Goal: Information Seeking & Learning: Learn about a topic

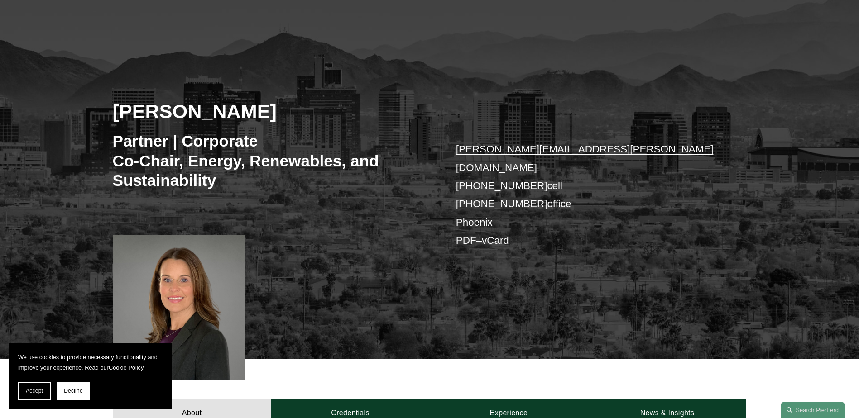
scroll to position [45, 0]
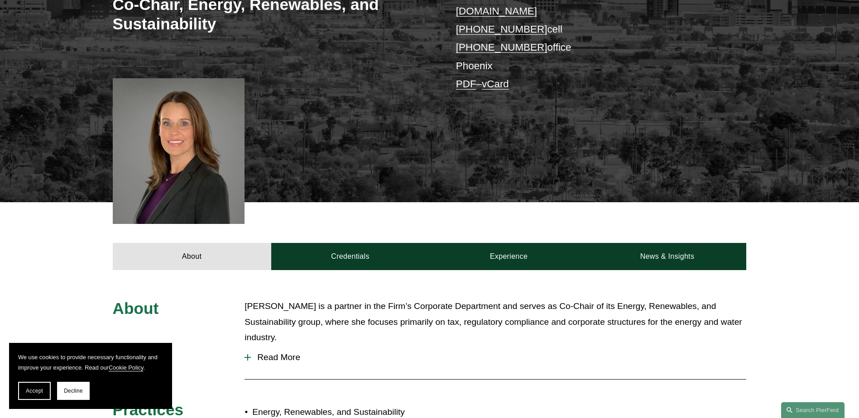
scroll to position [272, 0]
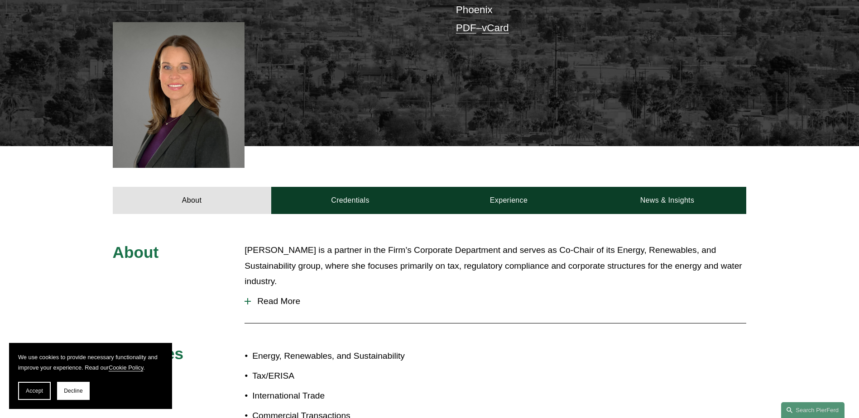
click at [311, 251] on p "Liz is a partner in the Firm’s Corporate Department and serves as Co-Chair of i…" at bounding box center [495, 266] width 502 height 47
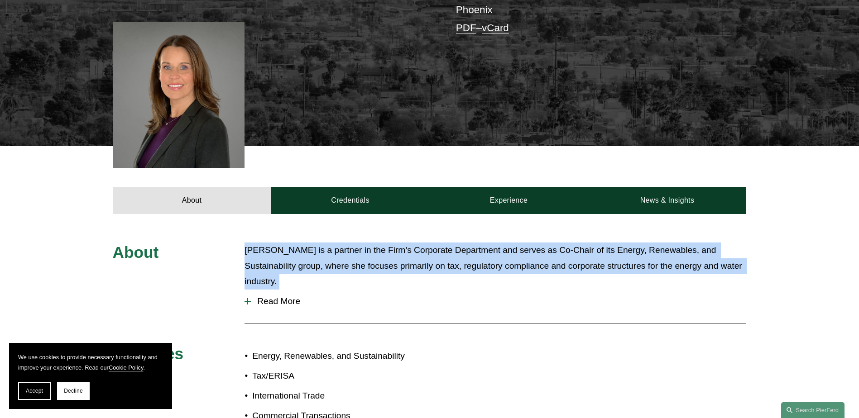
click at [311, 251] on p "Liz is a partner in the Firm’s Corporate Department and serves as Co-Chair of i…" at bounding box center [495, 266] width 502 height 47
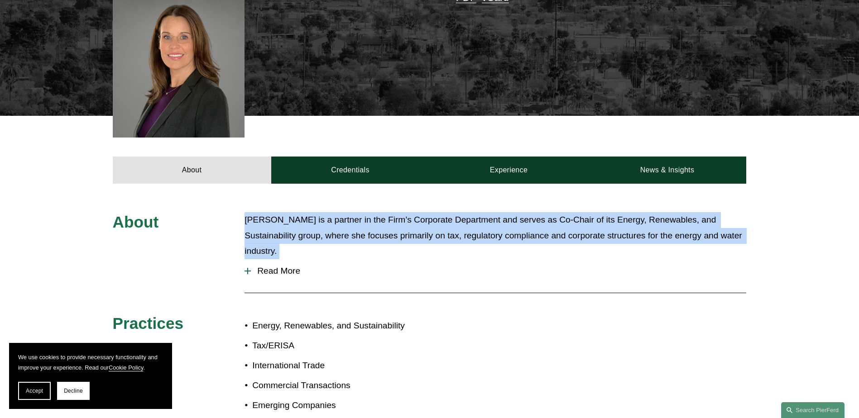
scroll to position [317, 0]
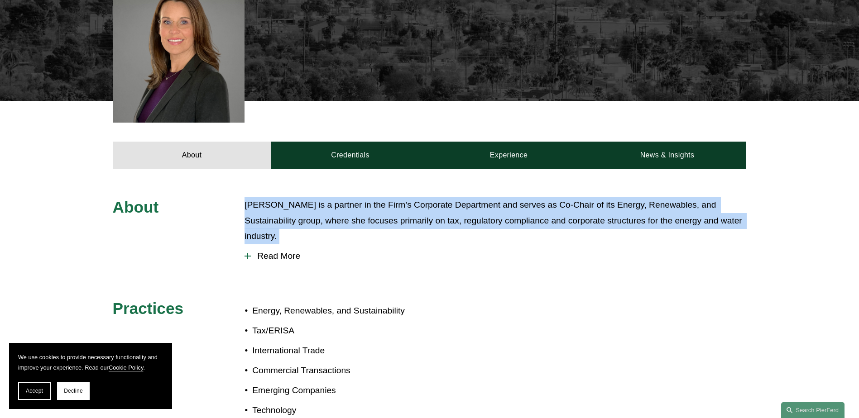
click at [250, 256] on div at bounding box center [247, 256] width 6 height 1
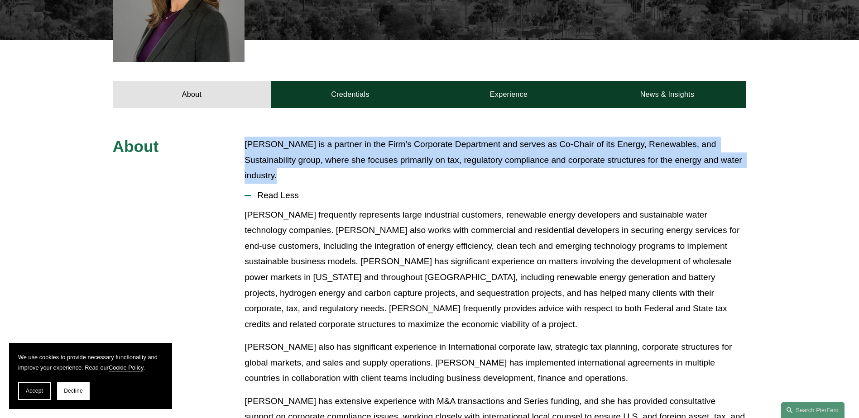
scroll to position [407, 0]
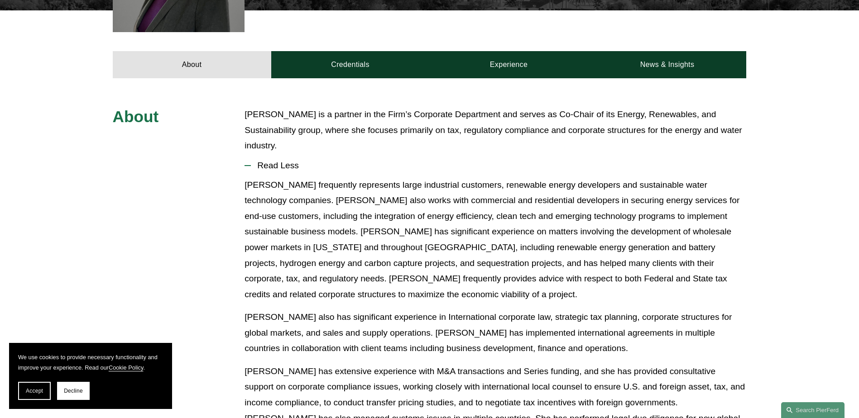
click at [321, 177] on p "Liz frequently represents large industrial customers, renewable energy develope…" at bounding box center [495, 239] width 502 height 125
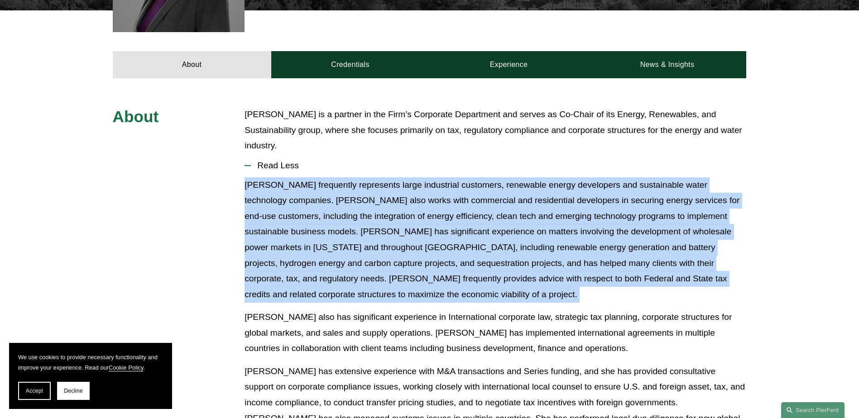
click at [321, 177] on p "Liz frequently represents large industrial customers, renewable energy develope…" at bounding box center [495, 239] width 502 height 125
click at [327, 186] on p "Liz frequently represents large industrial customers, renewable energy develope…" at bounding box center [495, 239] width 502 height 125
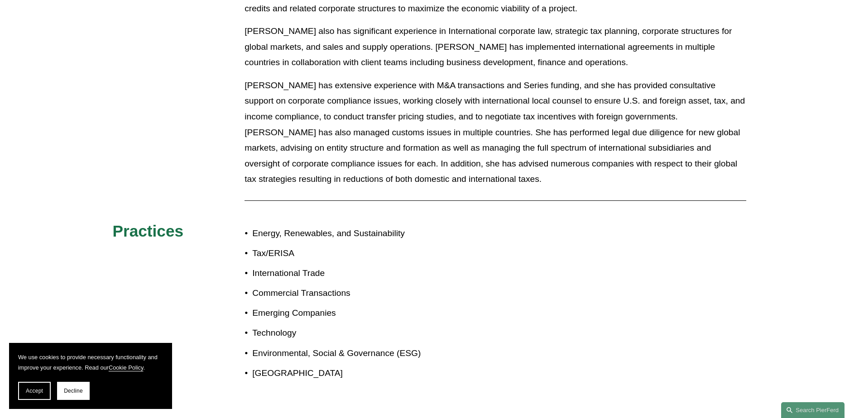
scroll to position [724, 0]
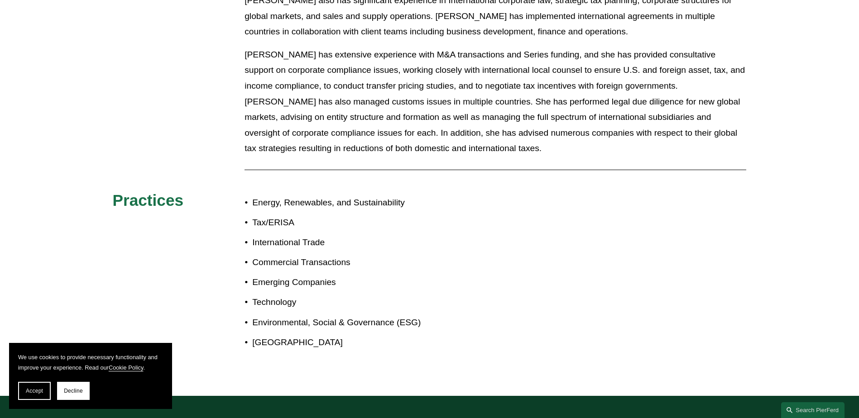
click at [283, 195] on p "Energy, Renewables, and Sustainability" at bounding box center [354, 203] width 204 height 16
click at [281, 235] on p "International Trade" at bounding box center [354, 243] width 204 height 16
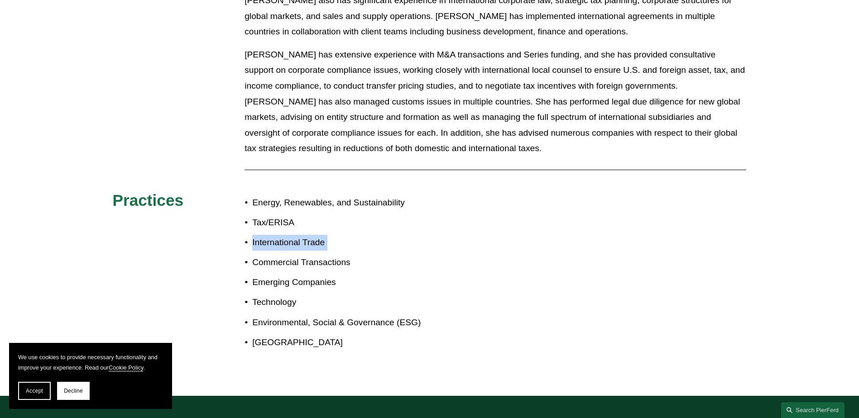
click at [280, 235] on p "International Trade" at bounding box center [354, 243] width 204 height 16
click at [281, 255] on p "Commercial Transactions" at bounding box center [354, 263] width 204 height 16
click at [284, 315] on p "Environmental, Social & Governance (ESG)" at bounding box center [354, 323] width 204 height 16
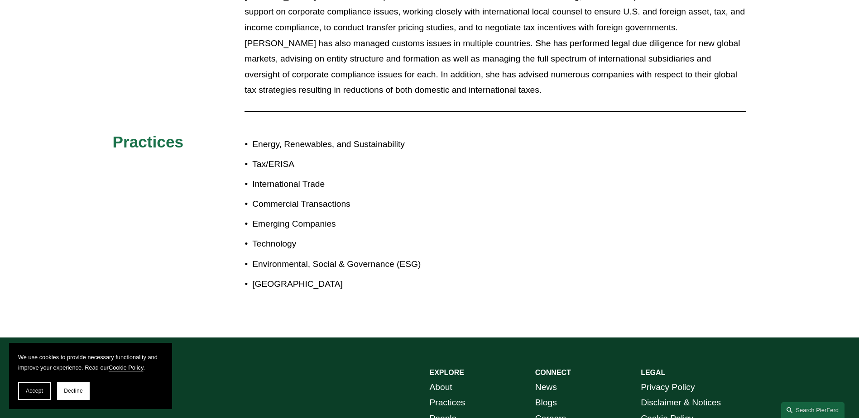
scroll to position [874, 0]
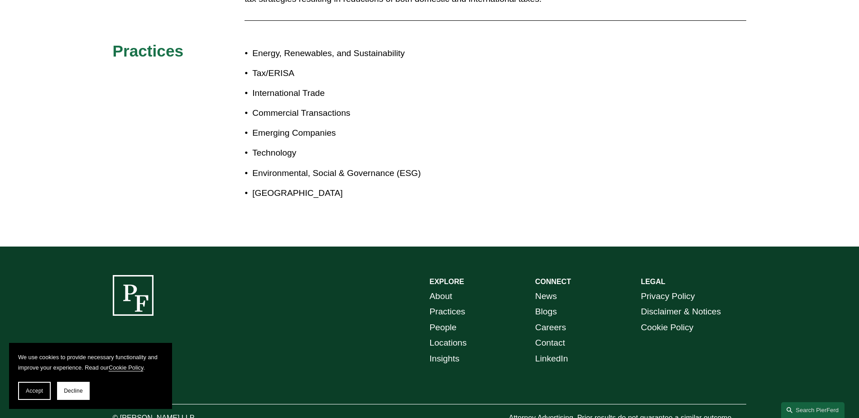
click at [259, 275] on div "EXPLORE CONNECT About Practices People Locations Insights News Blogs Careers Co…" at bounding box center [429, 350] width 859 height 150
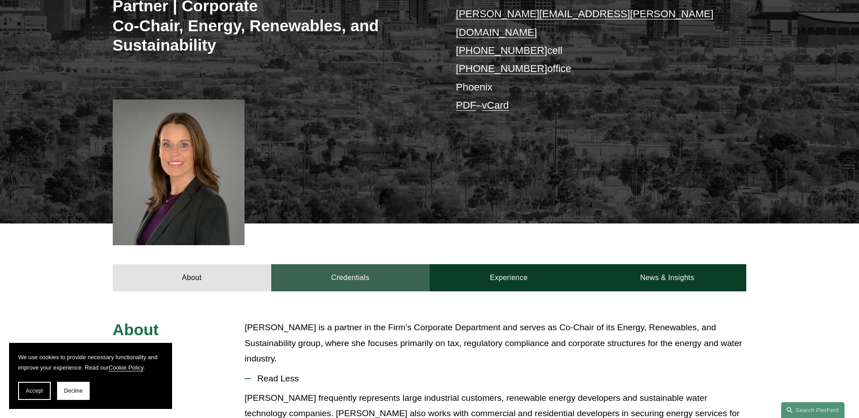
scroll to position [195, 0]
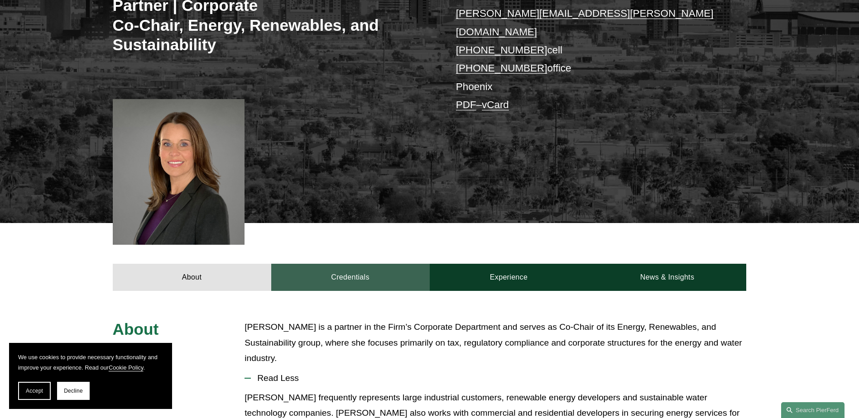
click at [359, 264] on link "Credentials" at bounding box center [350, 277] width 158 height 27
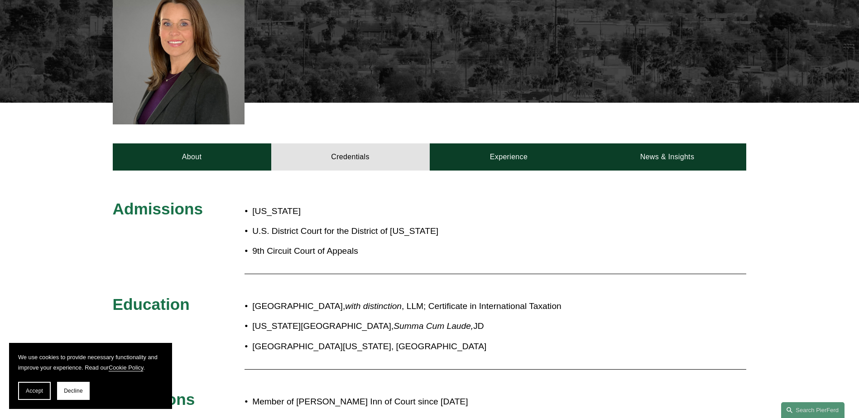
scroll to position [330, 0]
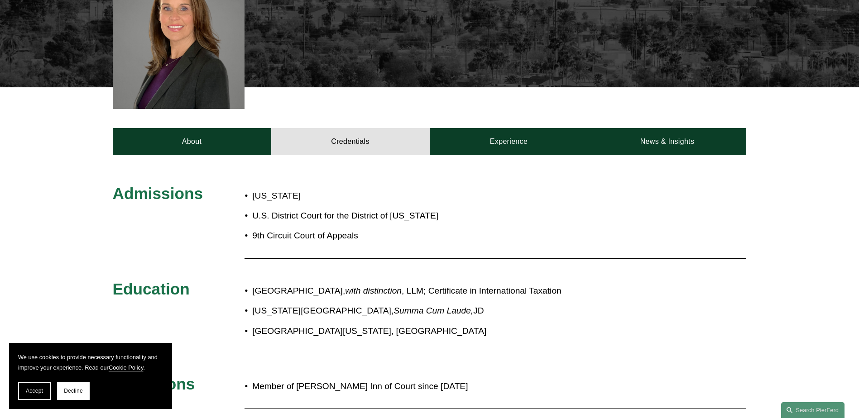
click at [310, 208] on p "U.S. District Court for the District of Arizona" at bounding box center [367, 216] width 230 height 16
click at [307, 228] on p "9th Circuit Court of Appeals" at bounding box center [367, 236] width 230 height 16
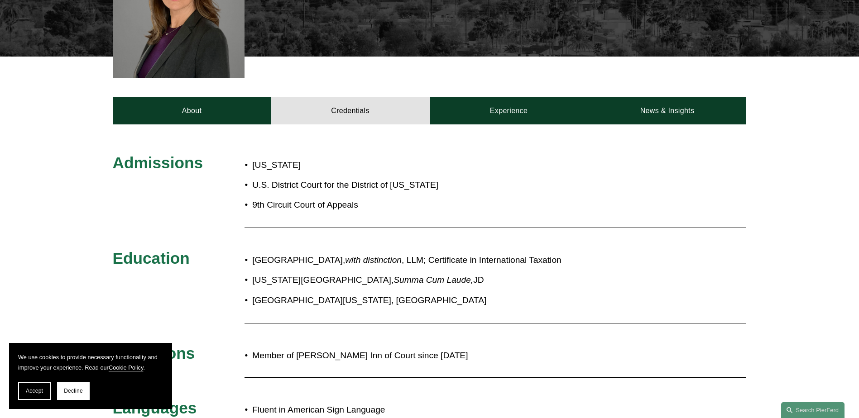
scroll to position [376, 0]
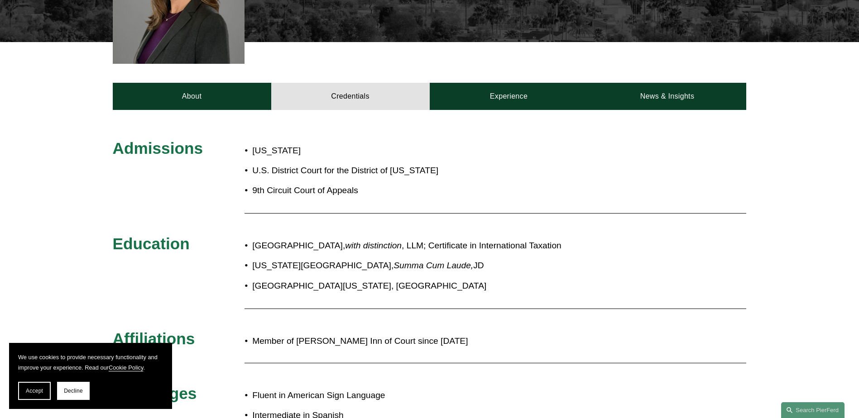
click at [314, 238] on p "Georgetown University Law Center, with distinction , LLM; Certificate in Intern…" at bounding box center [459, 246] width 415 height 16
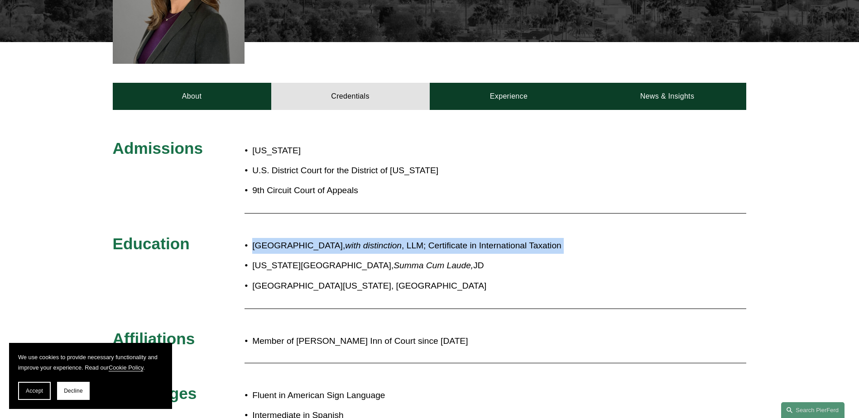
click at [314, 238] on p "Georgetown University Law Center, with distinction , LLM; Certificate in Intern…" at bounding box center [459, 246] width 415 height 16
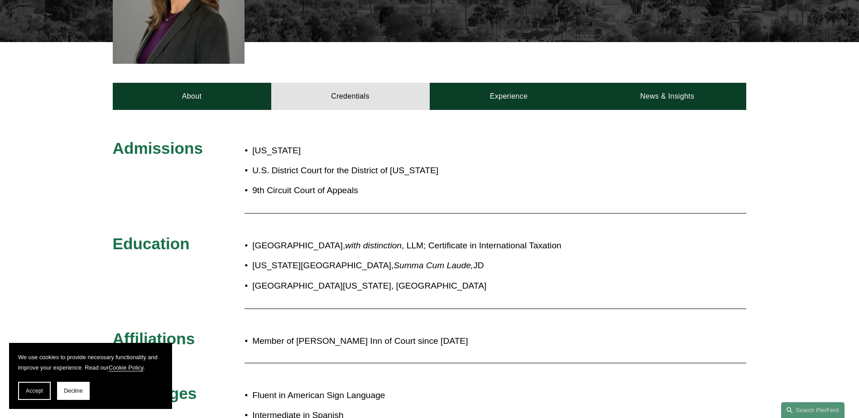
click at [307, 258] on p "Arizona Summit Law School, Summa Cum Laude, JD" at bounding box center [459, 266] width 415 height 16
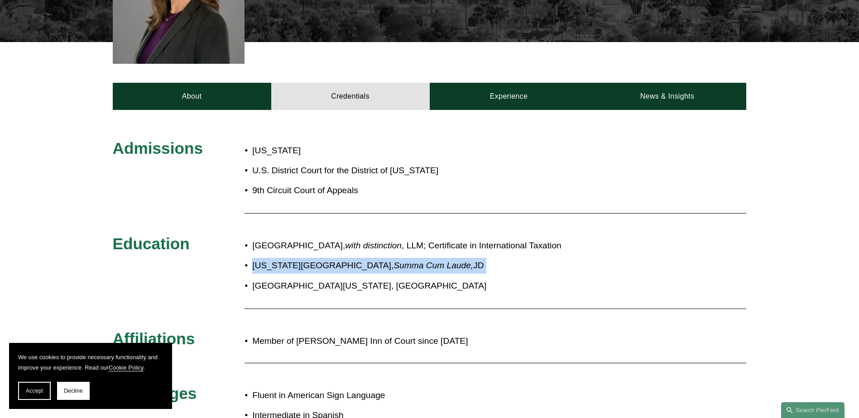
click at [307, 258] on p "Arizona Summit Law School, Summa Cum Laude, JD" at bounding box center [459, 266] width 415 height 16
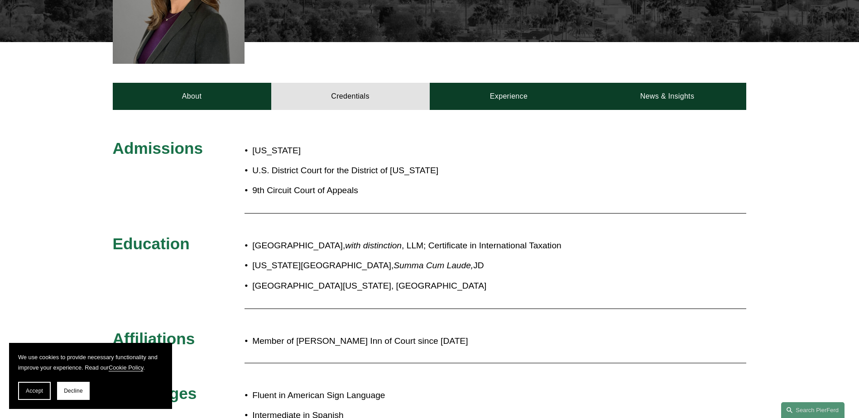
click at [312, 278] on p "University of Kansas, BA" at bounding box center [459, 286] width 415 height 16
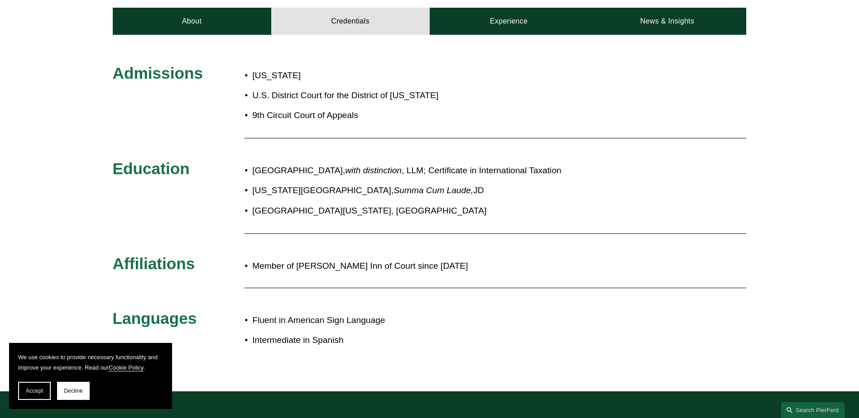
scroll to position [466, 0]
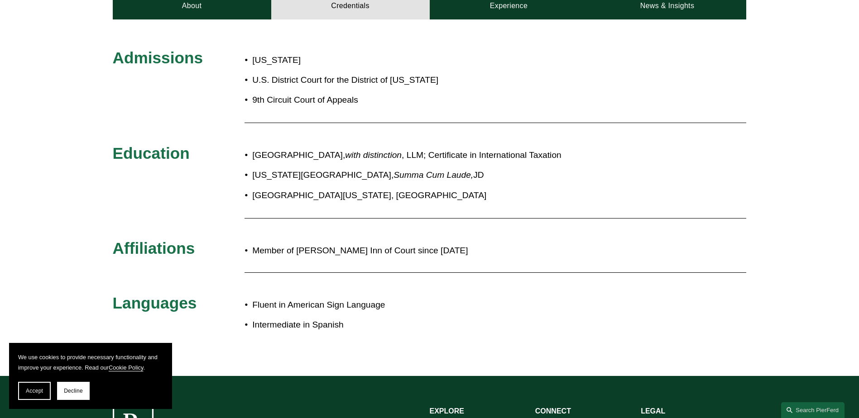
click at [311, 243] on p "Member of Sandra Day O'Connor Inn of Court since 2016" at bounding box center [459, 251] width 415 height 16
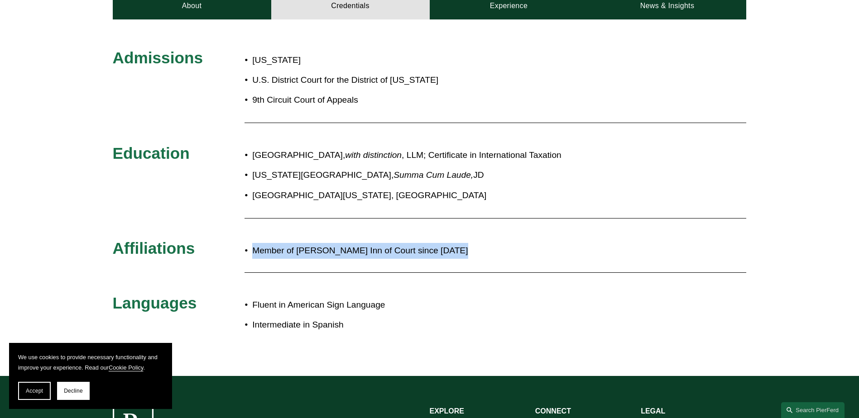
click at [311, 243] on p "Member of Sandra Day O'Connor Inn of Court since 2016" at bounding box center [459, 251] width 415 height 16
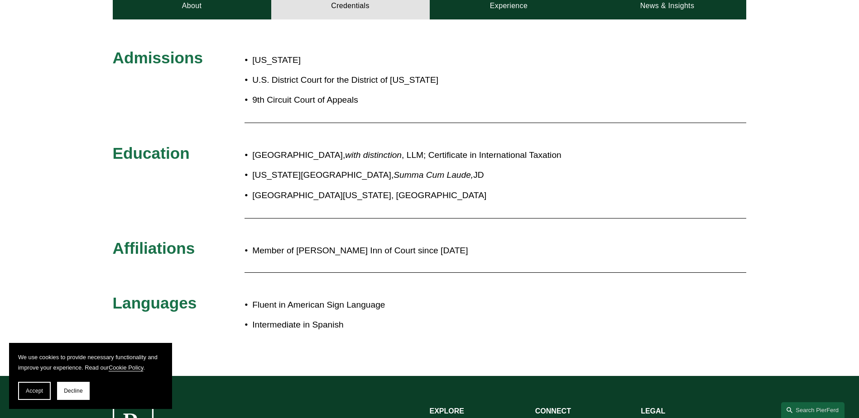
click at [321, 297] on p "Fluent in American Sign Language" at bounding box center [459, 305] width 415 height 16
click at [287, 268] on div at bounding box center [495, 272] width 502 height 9
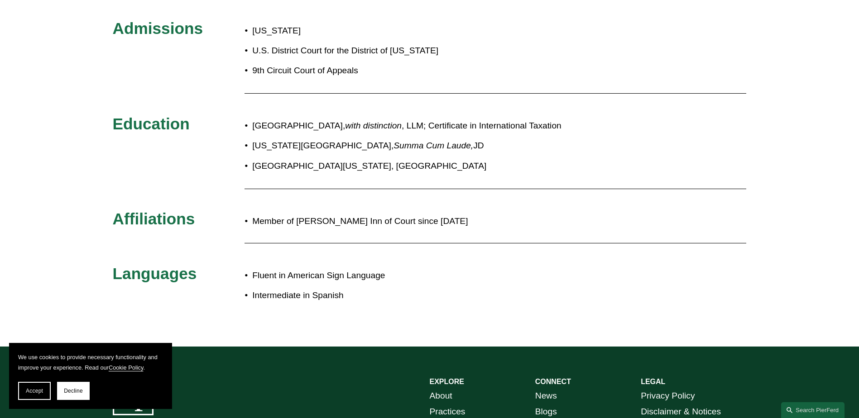
scroll to position [511, 0]
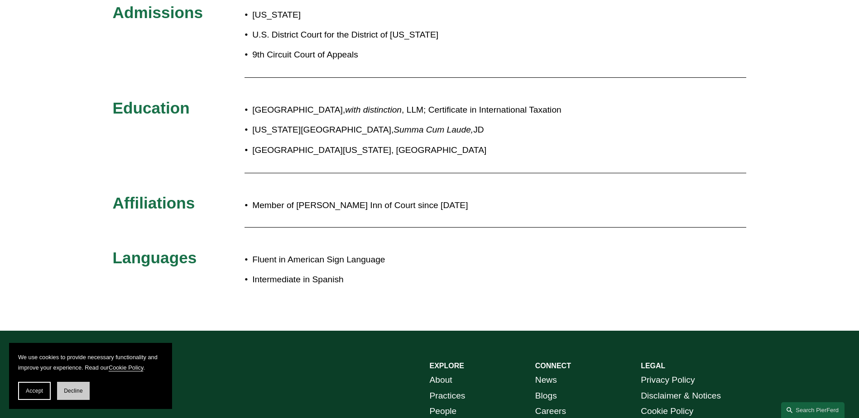
click at [76, 392] on span "Decline" at bounding box center [73, 391] width 19 height 6
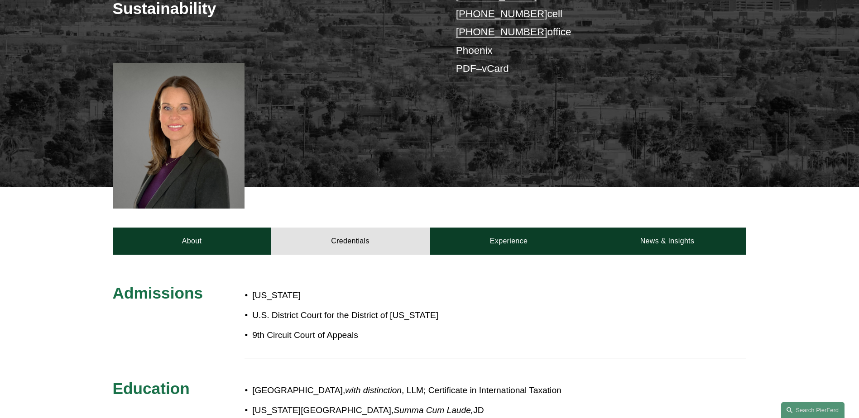
scroll to position [240, 0]
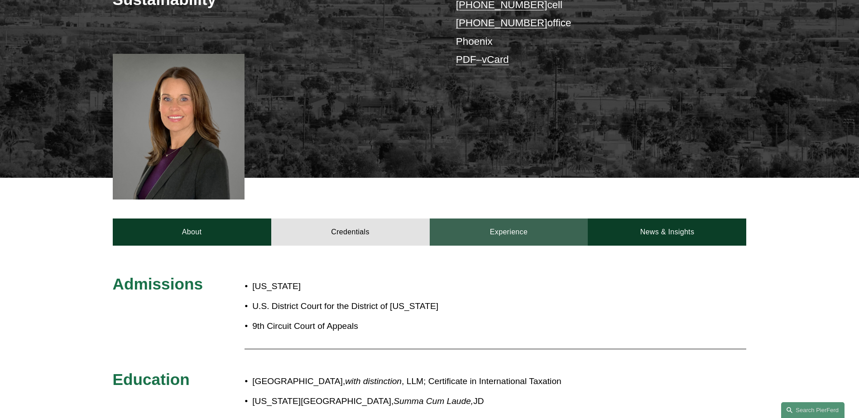
click at [494, 220] on link "Experience" at bounding box center [509, 232] width 158 height 27
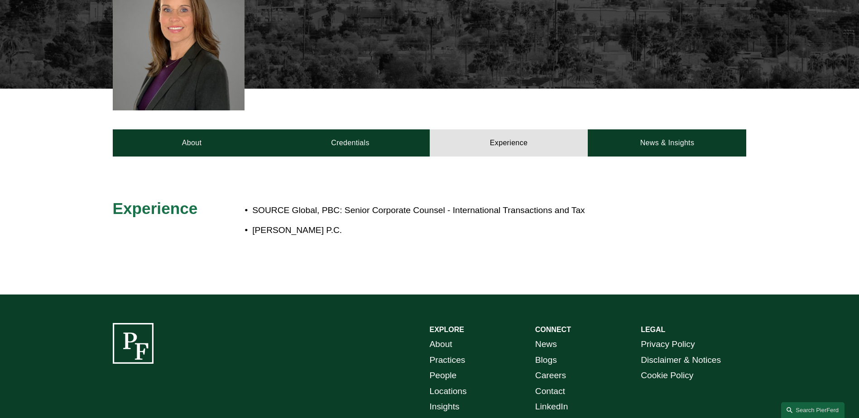
scroll to position [330, 0]
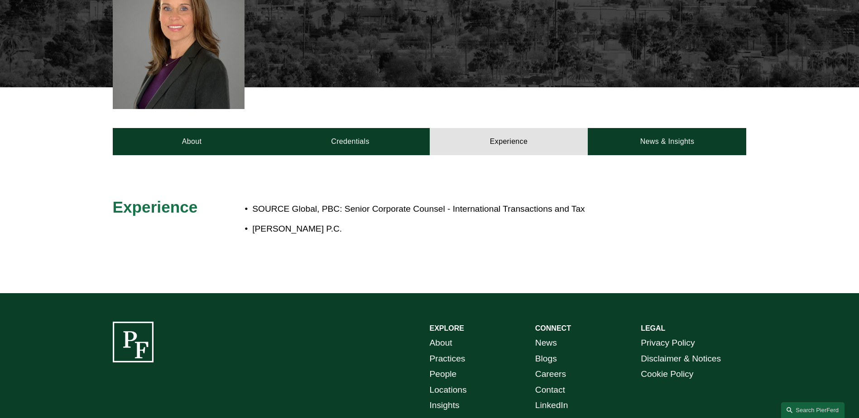
click at [290, 201] on p "SOURCE Global, PBC: Senior Corporate Counsel - International Transactions and T…" at bounding box center [459, 209] width 415 height 16
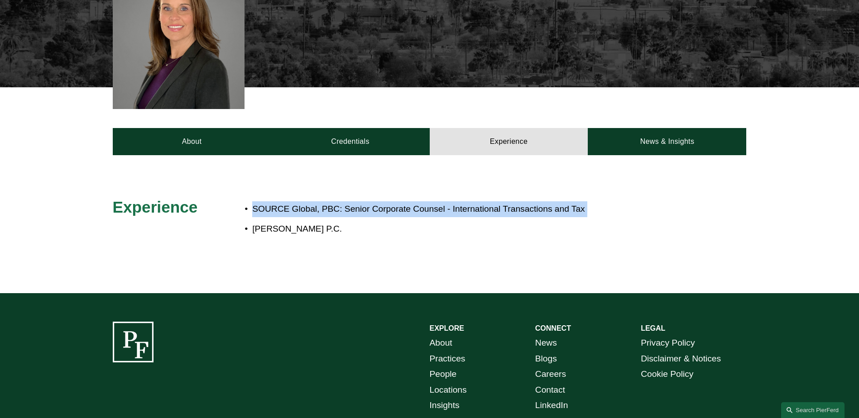
click at [290, 201] on p "SOURCE Global, PBC: Senior Corporate Counsel - International Transactions and T…" at bounding box center [459, 209] width 415 height 16
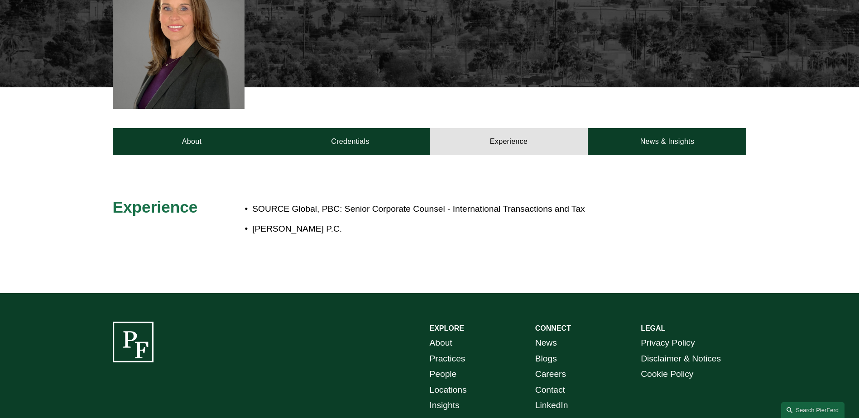
click at [276, 221] on p "Fennemore Craig P.C." at bounding box center [459, 229] width 415 height 16
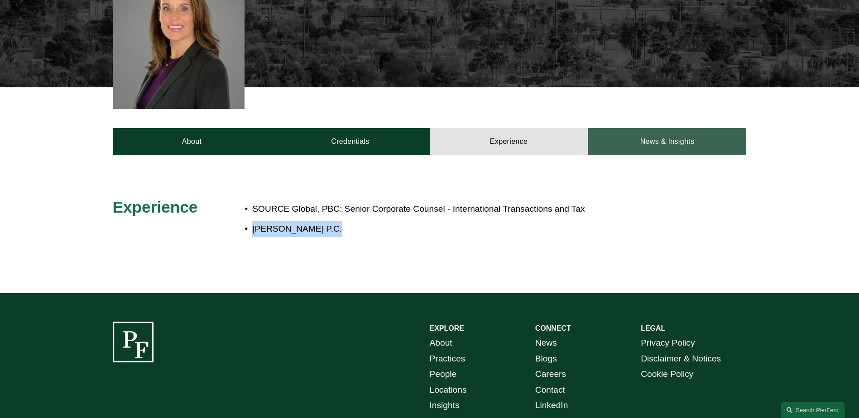
click at [666, 128] on link "News & Insights" at bounding box center [667, 141] width 158 height 27
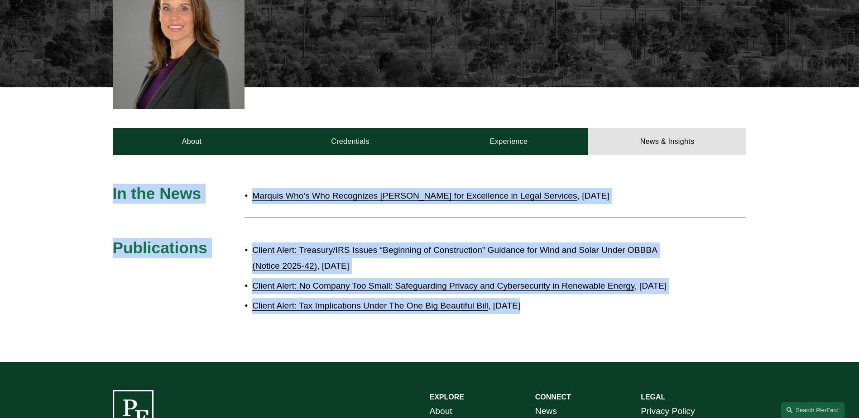
click at [306, 213] on div at bounding box center [495, 217] width 502 height 9
click at [687, 184] on div "In the News Marquis Who’s Who Recognizes Liz Delnegro for Excellence in Legal S…" at bounding box center [429, 259] width 859 height 150
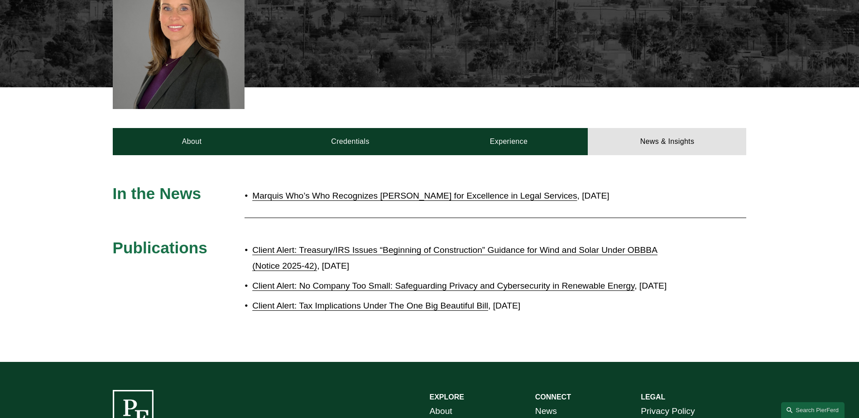
scroll to position [195, 0]
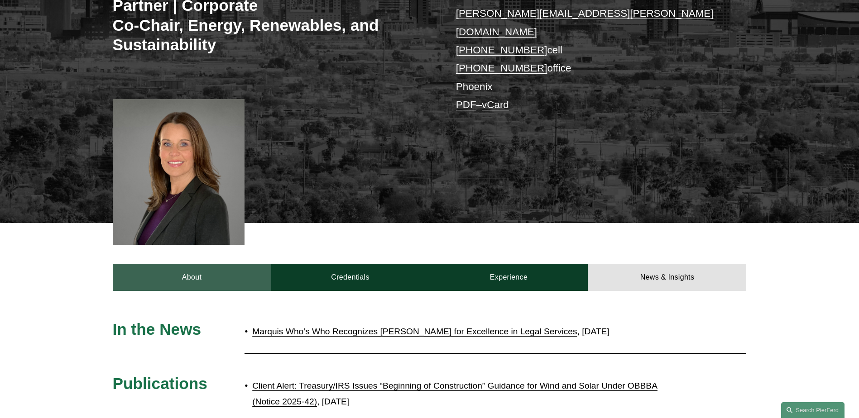
click at [208, 264] on link "About" at bounding box center [192, 277] width 158 height 27
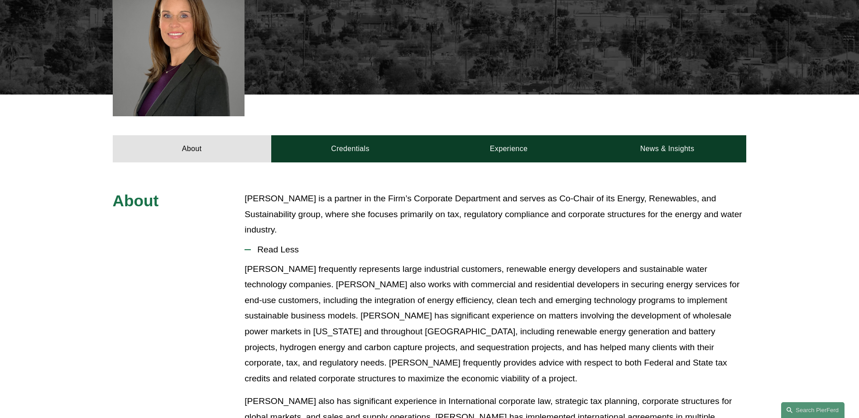
scroll to position [376, 0]
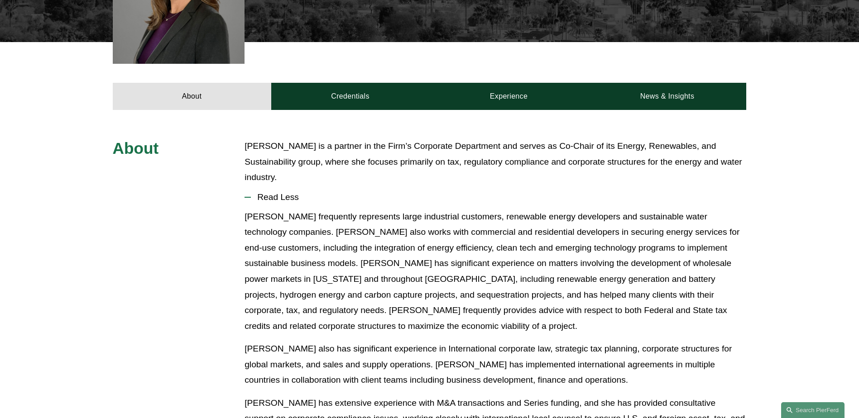
click at [374, 209] on p "Liz frequently represents large industrial customers, renewable energy develope…" at bounding box center [495, 271] width 502 height 125
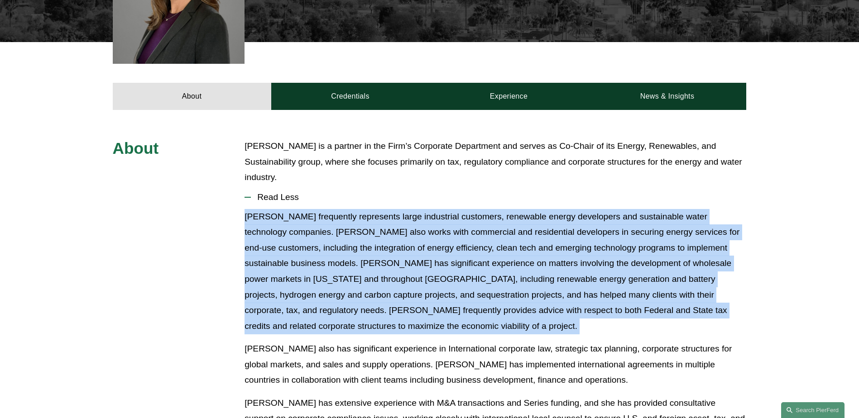
click at [374, 209] on p "Liz frequently represents large industrial customers, renewable energy develope…" at bounding box center [495, 271] width 502 height 125
click at [418, 213] on p "Liz frequently represents large industrial customers, renewable energy develope…" at bounding box center [495, 271] width 502 height 125
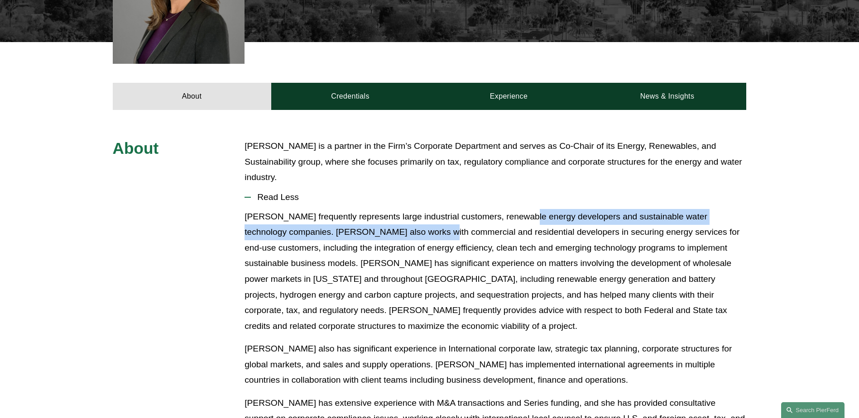
drag, startPoint x: 516, startPoint y: 194, endPoint x: 385, endPoint y: 209, distance: 132.1
click at [385, 209] on p "Liz frequently represents large industrial customers, renewable energy develope…" at bounding box center [495, 271] width 502 height 125
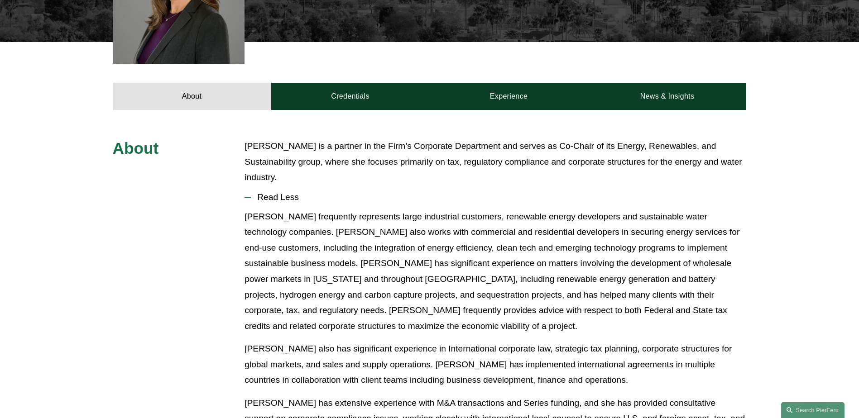
click at [411, 212] on p "Liz frequently represents large industrial customers, renewable energy develope…" at bounding box center [495, 271] width 502 height 125
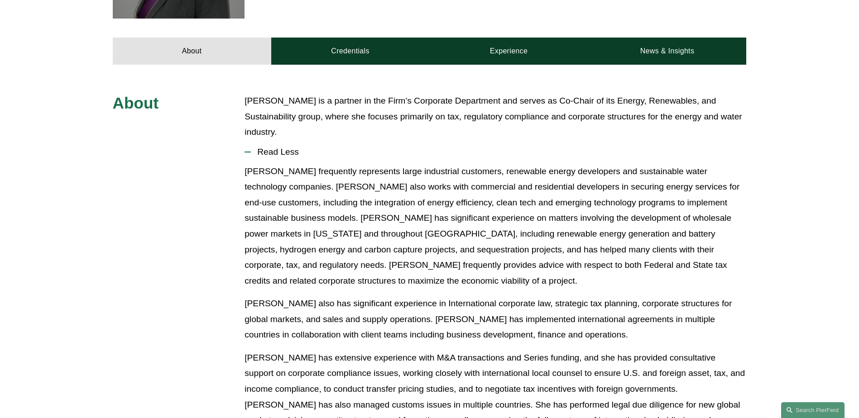
click at [472, 168] on p "Liz frequently represents large industrial customers, renewable energy develope…" at bounding box center [495, 226] width 502 height 125
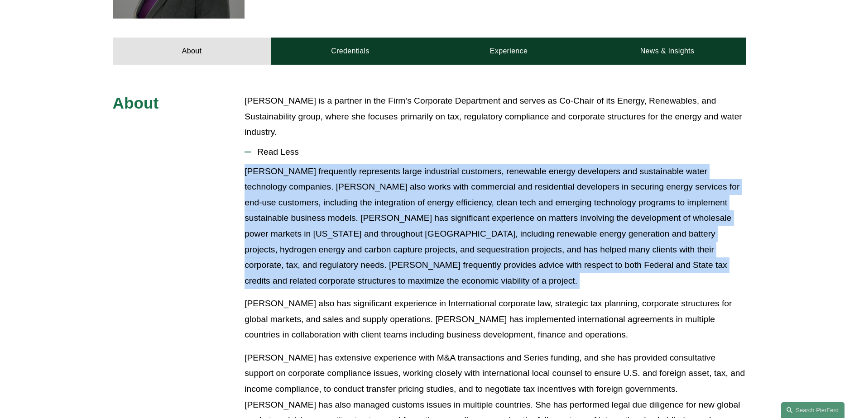
click at [472, 168] on p "Liz frequently represents large industrial customers, renewable energy develope…" at bounding box center [495, 226] width 502 height 125
click at [471, 170] on p "Liz frequently represents large industrial customers, renewable energy develope…" at bounding box center [495, 226] width 502 height 125
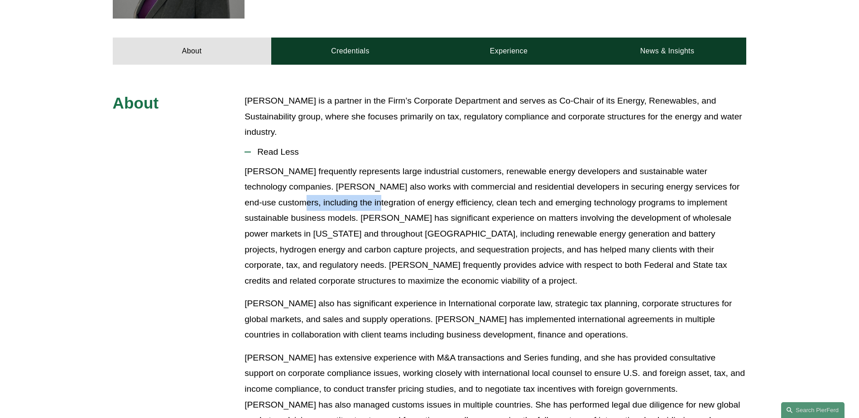
drag, startPoint x: 247, startPoint y: 184, endPoint x: 327, endPoint y: 184, distance: 80.1
click at [327, 184] on p "Liz frequently represents large industrial customers, renewable energy develope…" at bounding box center [495, 226] width 502 height 125
click at [354, 185] on p "Liz frequently represents large industrial customers, renewable energy develope…" at bounding box center [495, 226] width 502 height 125
click at [387, 185] on p "Liz frequently represents large industrial customers, renewable energy develope…" at bounding box center [495, 226] width 502 height 125
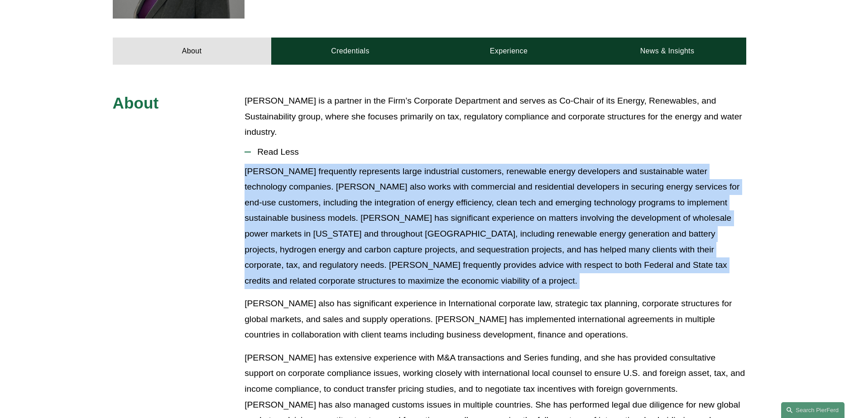
click at [387, 185] on p "Liz frequently represents large industrial customers, renewable energy develope…" at bounding box center [495, 226] width 502 height 125
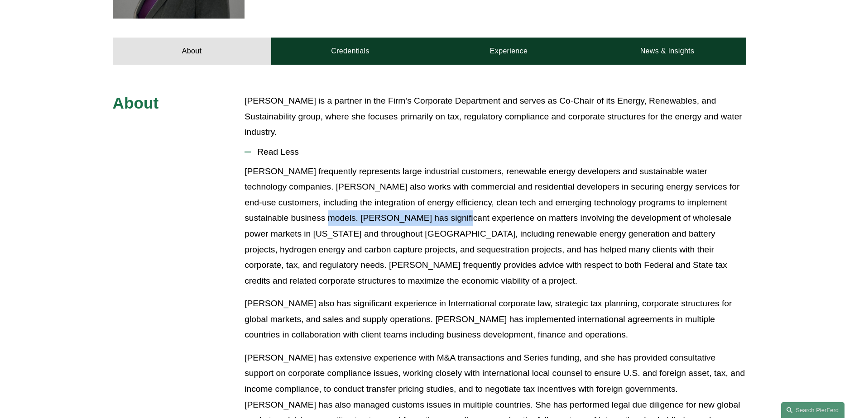
drag, startPoint x: 259, startPoint y: 200, endPoint x: 385, endPoint y: 197, distance: 125.9
click at [385, 197] on p "Liz frequently represents large industrial customers, renewable energy develope…" at bounding box center [495, 226] width 502 height 125
click at [398, 199] on p "Liz frequently represents large industrial customers, renewable energy develope…" at bounding box center [495, 226] width 502 height 125
click at [432, 199] on p "Liz frequently represents large industrial customers, renewable energy develope…" at bounding box center [495, 226] width 502 height 125
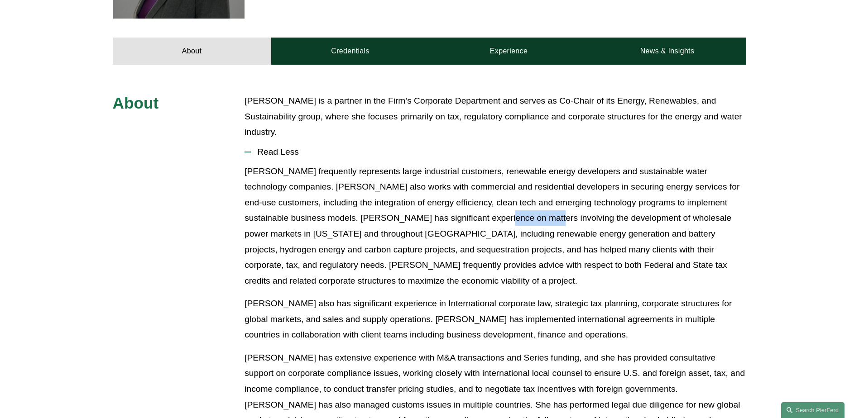
click at [432, 199] on p "Liz frequently represents large industrial customers, renewable energy develope…" at bounding box center [495, 226] width 502 height 125
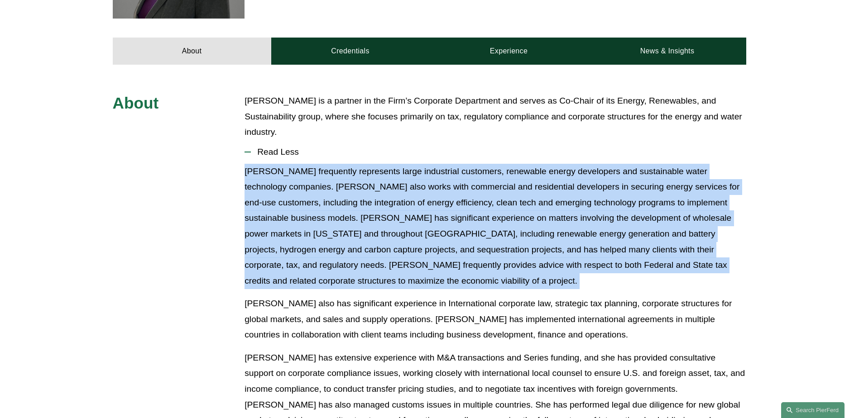
click at [432, 199] on p "Liz frequently represents large industrial customers, renewable energy develope…" at bounding box center [495, 226] width 502 height 125
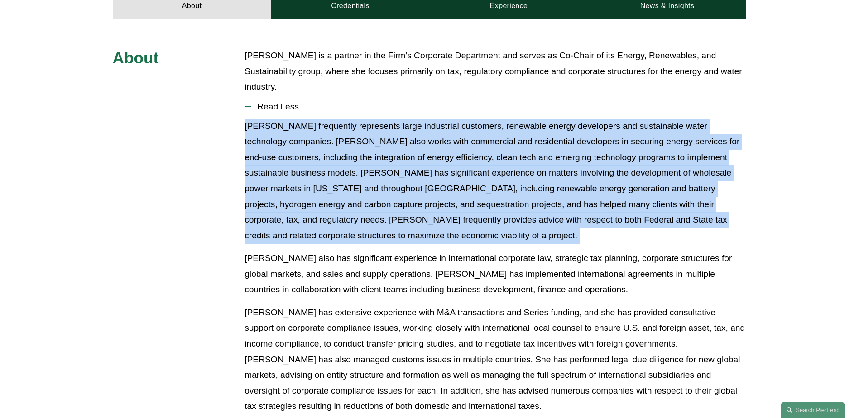
scroll to position [511, 0]
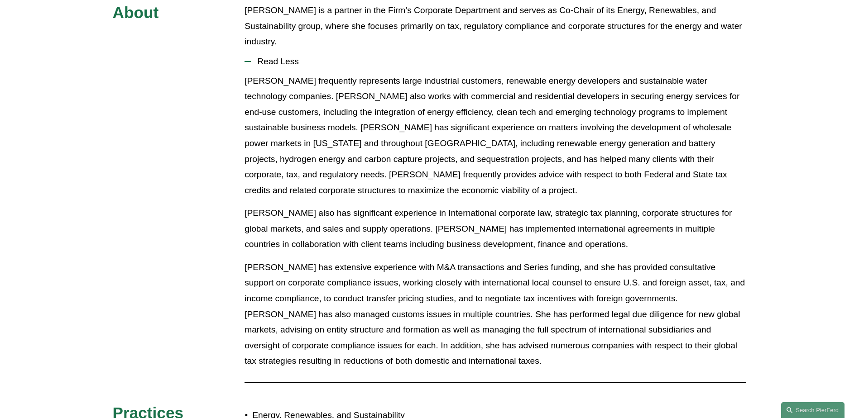
click at [417, 205] on p "Liz also has significant experience in International corporate law, strategic t…" at bounding box center [495, 228] width 502 height 47
drag, startPoint x: 255, startPoint y: 194, endPoint x: 320, endPoint y: 193, distance: 65.6
click at [320, 205] on p "Liz also has significant experience in International corporate law, strategic t…" at bounding box center [495, 228] width 502 height 47
click at [342, 205] on p "Liz also has significant experience in International corporate law, strategic t…" at bounding box center [495, 228] width 502 height 47
click at [358, 205] on p "Liz also has significant experience in International corporate law, strategic t…" at bounding box center [495, 228] width 502 height 47
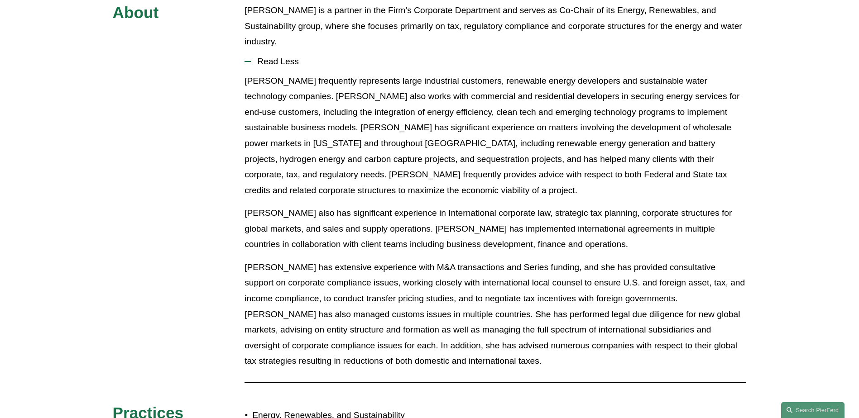
click at [413, 205] on p "Liz also has significant experience in International corporate law, strategic t…" at bounding box center [495, 228] width 502 height 47
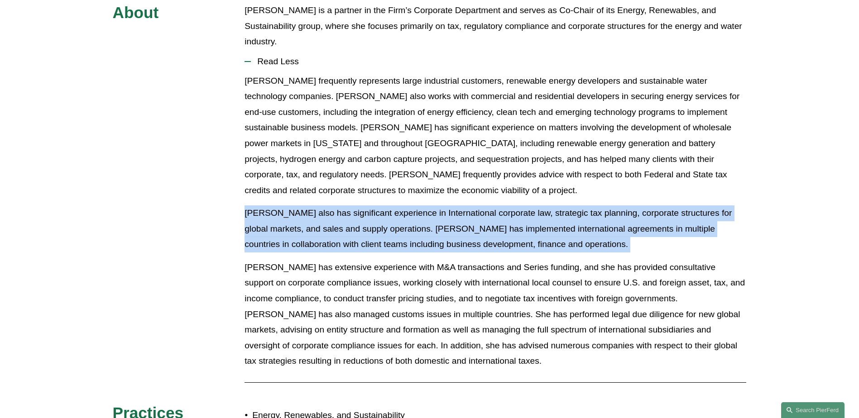
click at [413, 205] on p "Liz also has significant experience in International corporate law, strategic t…" at bounding box center [495, 228] width 502 height 47
click at [427, 205] on p "Liz also has significant experience in International corporate law, strategic t…" at bounding box center [495, 228] width 502 height 47
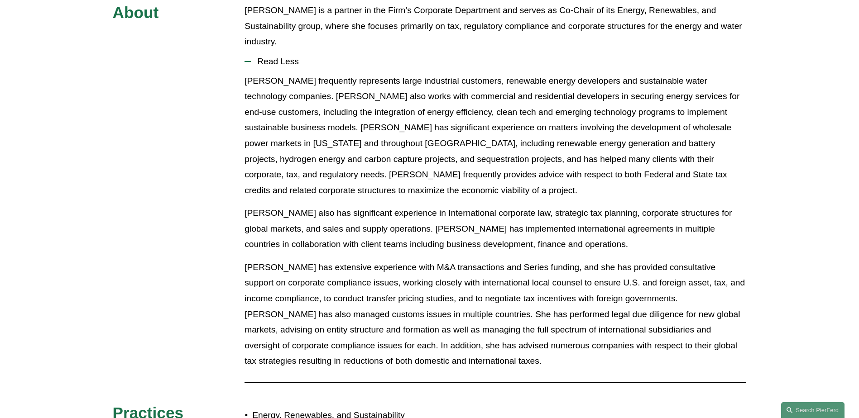
click at [466, 205] on p "Liz also has significant experience in International corporate law, strategic t…" at bounding box center [495, 228] width 502 height 47
click at [527, 205] on p "Liz also has significant experience in International corporate law, strategic t…" at bounding box center [495, 228] width 502 height 47
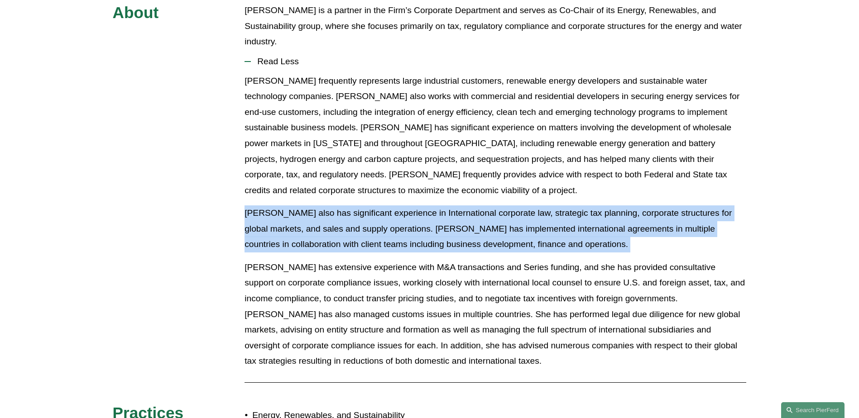
click at [527, 205] on p "Liz also has significant experience in International corporate law, strategic t…" at bounding box center [495, 228] width 502 height 47
click at [424, 205] on p "Liz also has significant experience in International corporate law, strategic t…" at bounding box center [495, 228] width 502 height 47
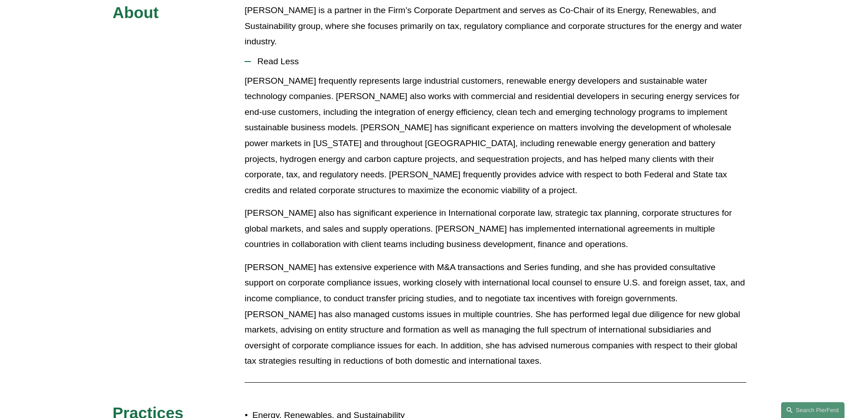
click at [272, 213] on p "Liz also has significant experience in International corporate law, strategic t…" at bounding box center [495, 228] width 502 height 47
click at [324, 213] on p "Liz also has significant experience in International corporate law, strategic t…" at bounding box center [495, 228] width 502 height 47
click at [360, 206] on p "Liz also has significant experience in International corporate law, strategic t…" at bounding box center [495, 228] width 502 height 47
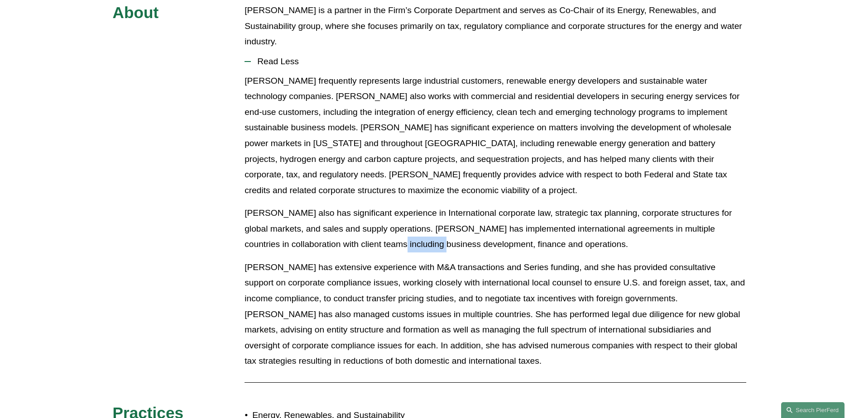
scroll to position [557, 0]
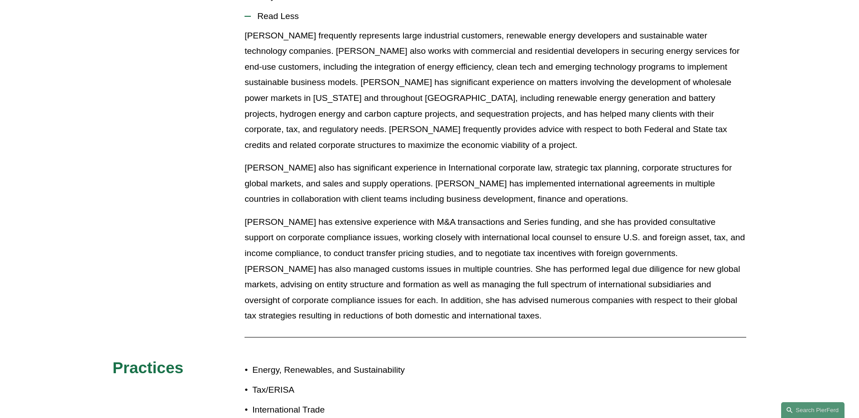
click at [277, 215] on p "Liz has extensive experience with M&A transactions and Series funding, and she …" at bounding box center [495, 270] width 502 height 110
click at [348, 215] on p "Liz has extensive experience with M&A transactions and Series funding, and she …" at bounding box center [495, 270] width 502 height 110
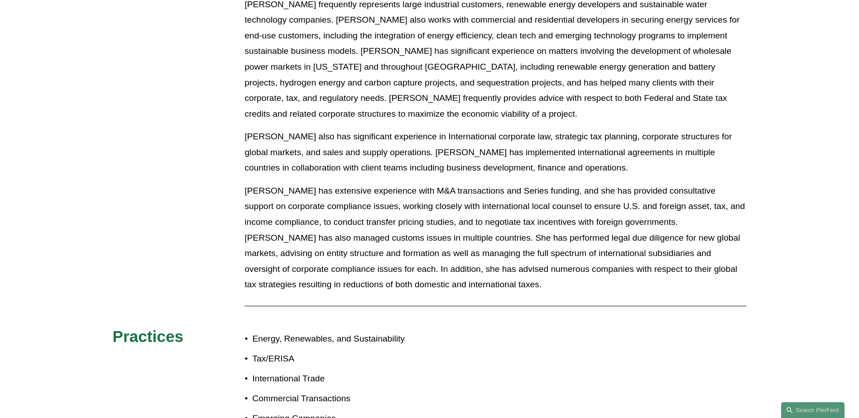
scroll to position [602, 0]
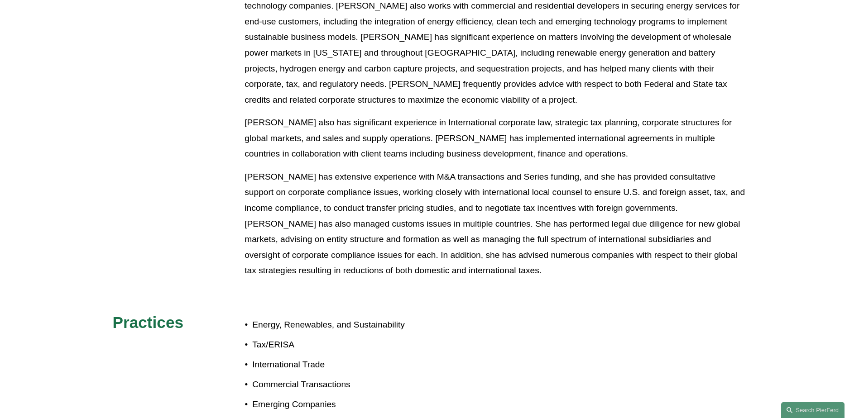
click at [416, 169] on p "Liz has extensive experience with M&A transactions and Series funding, and she …" at bounding box center [495, 224] width 502 height 110
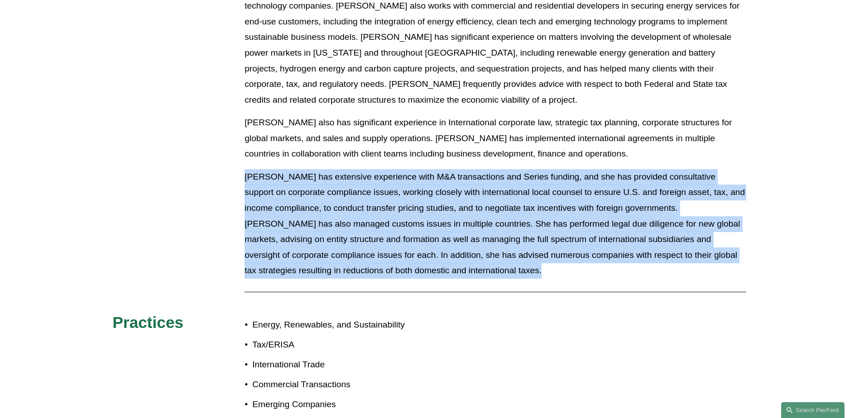
click at [416, 169] on p "Liz has extensive experience with M&A transactions and Series funding, and she …" at bounding box center [495, 224] width 502 height 110
click at [455, 169] on p "Liz has extensive experience with M&A transactions and Series funding, and she …" at bounding box center [495, 224] width 502 height 110
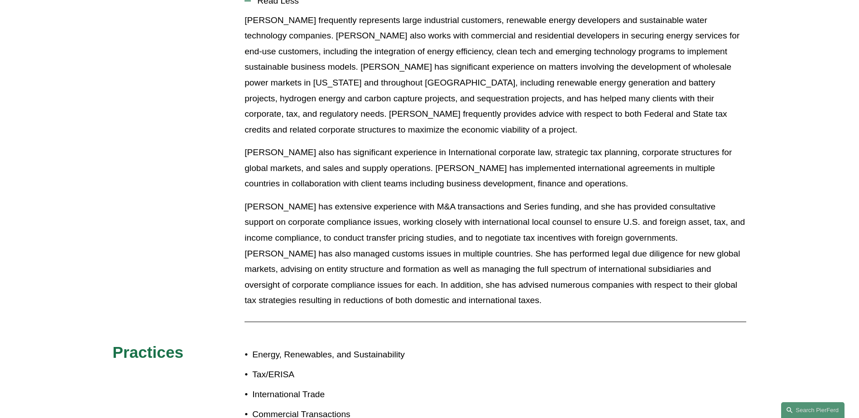
scroll to position [557, 0]
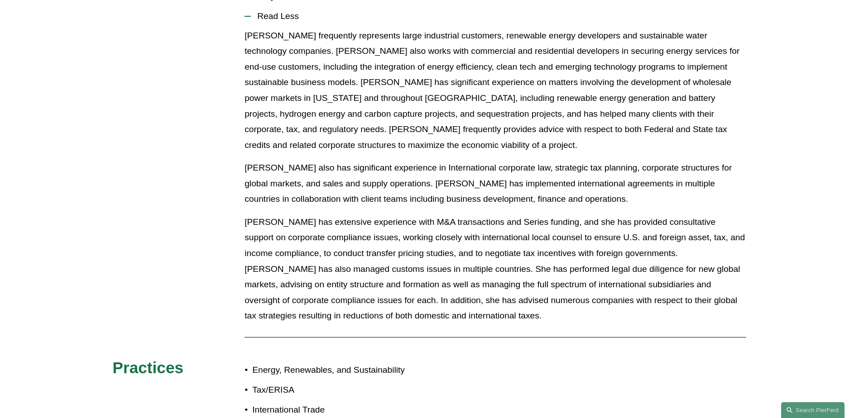
click at [421, 215] on p "Liz has extensive experience with M&A transactions and Series funding, and she …" at bounding box center [495, 270] width 502 height 110
click at [462, 215] on p "Liz has extensive experience with M&A transactions and Series funding, and she …" at bounding box center [495, 270] width 502 height 110
click at [542, 215] on p "Liz has extensive experience with M&A transactions and Series funding, and she …" at bounding box center [495, 270] width 502 height 110
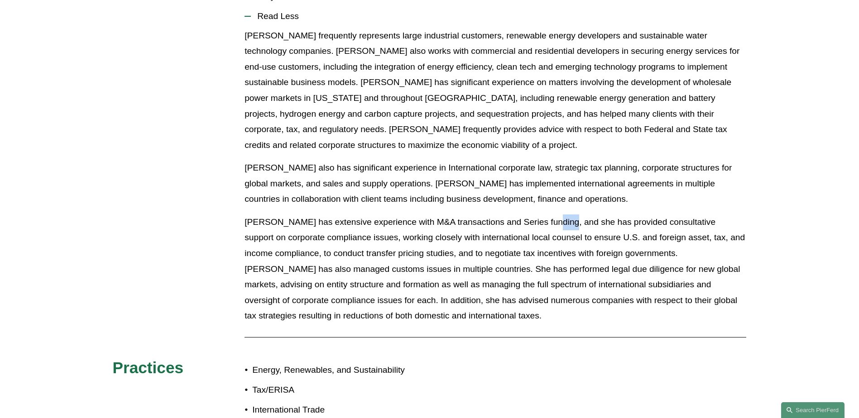
click at [542, 215] on p "Liz has extensive experience with M&A transactions and Series funding, and she …" at bounding box center [495, 270] width 502 height 110
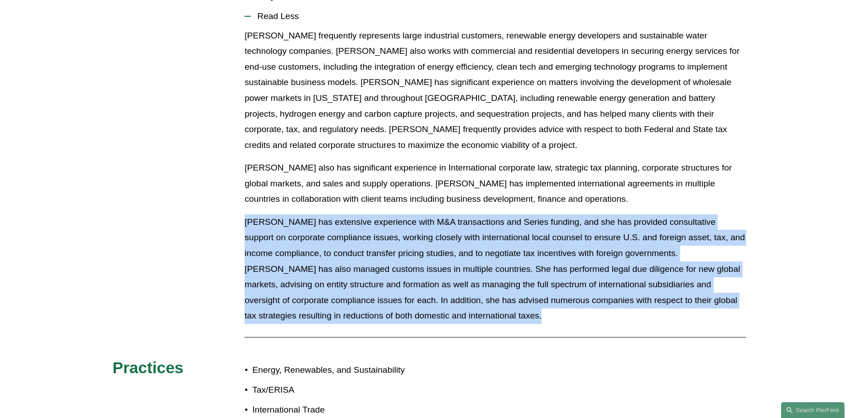
click at [542, 215] on p "Liz has extensive experience with M&A transactions and Series funding, and she …" at bounding box center [495, 270] width 502 height 110
click at [485, 215] on p "Liz has extensive experience with M&A transactions and Series funding, and she …" at bounding box center [495, 270] width 502 height 110
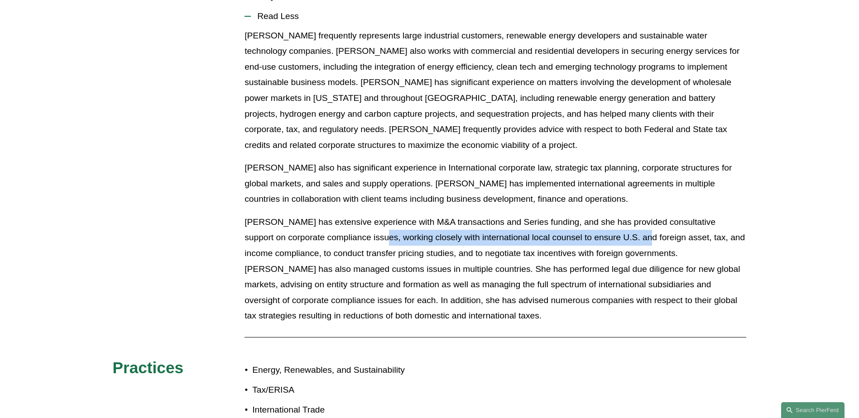
drag, startPoint x: 346, startPoint y: 203, endPoint x: 607, endPoint y: 201, distance: 260.7
click at [607, 215] on p "Liz has extensive experience with M&A transactions and Series funding, and she …" at bounding box center [495, 270] width 502 height 110
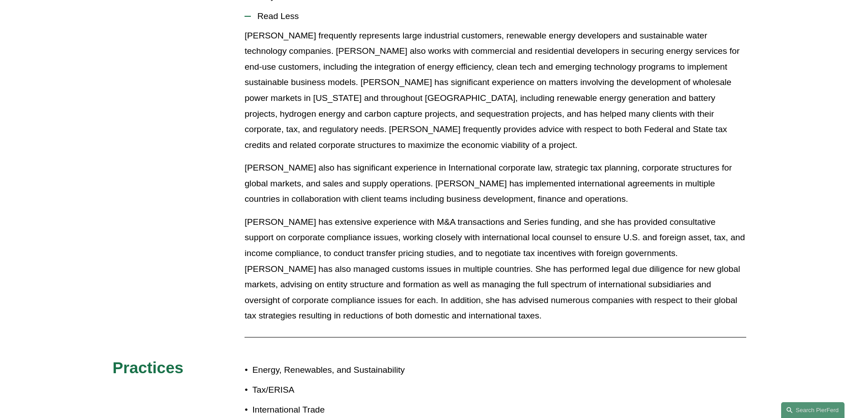
click at [632, 215] on p "Liz has extensive experience with M&A transactions and Series funding, and she …" at bounding box center [495, 270] width 502 height 110
drag, startPoint x: 309, startPoint y: 219, endPoint x: 374, endPoint y: 220, distance: 65.2
click at [374, 220] on p "Liz has extensive experience with M&A transactions and Series funding, and she …" at bounding box center [495, 270] width 502 height 110
click at [413, 221] on p "Liz has extensive experience with M&A transactions and Series funding, and she …" at bounding box center [495, 270] width 502 height 110
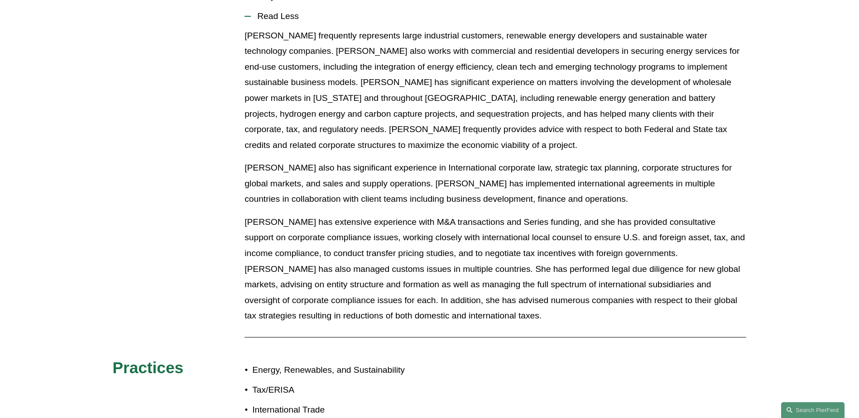
click at [499, 220] on p "Liz has extensive experience with M&A transactions and Series funding, and she …" at bounding box center [495, 270] width 502 height 110
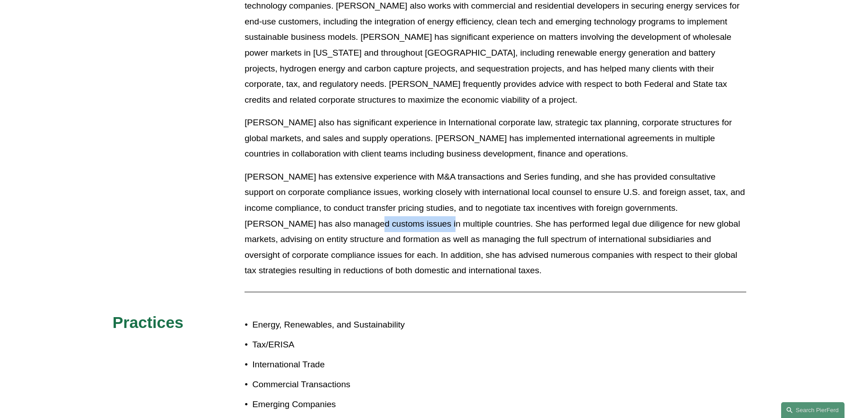
drag, startPoint x: 283, startPoint y: 188, endPoint x: 349, endPoint y: 189, distance: 66.1
click at [349, 189] on p "Liz has extensive experience with M&A transactions and Series funding, and she …" at bounding box center [495, 224] width 502 height 110
click at [385, 189] on p "Liz has extensive experience with M&A transactions and Series funding, and she …" at bounding box center [495, 224] width 502 height 110
click at [445, 187] on p "Liz has extensive experience with M&A transactions and Series funding, and she …" at bounding box center [495, 224] width 502 height 110
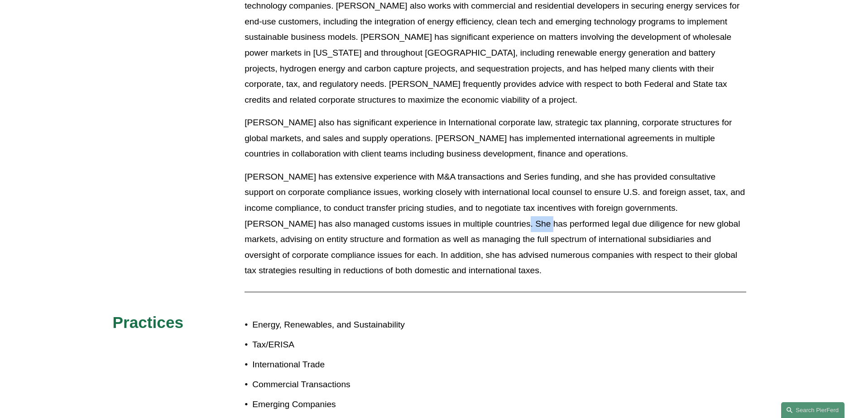
click at [445, 187] on p "Liz has extensive experience with M&A transactions and Series funding, and she …" at bounding box center [495, 224] width 502 height 110
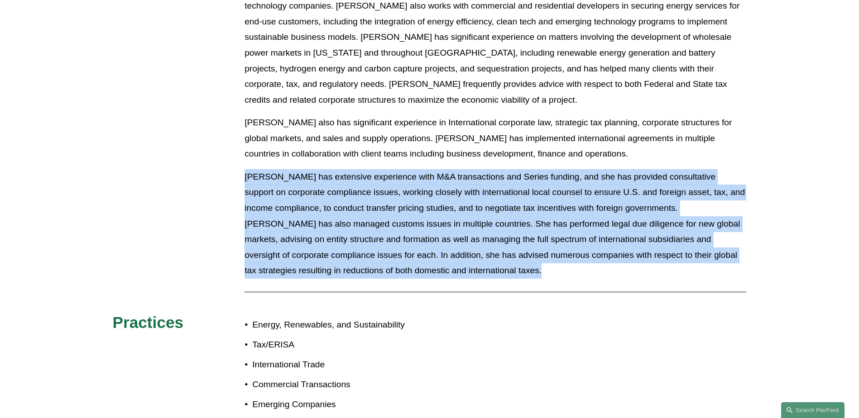
click at [445, 187] on p "Liz has extensive experience with M&A transactions and Series funding, and she …" at bounding box center [495, 224] width 502 height 110
click at [436, 199] on p "Liz has extensive experience with M&A transactions and Series funding, and she …" at bounding box center [495, 224] width 502 height 110
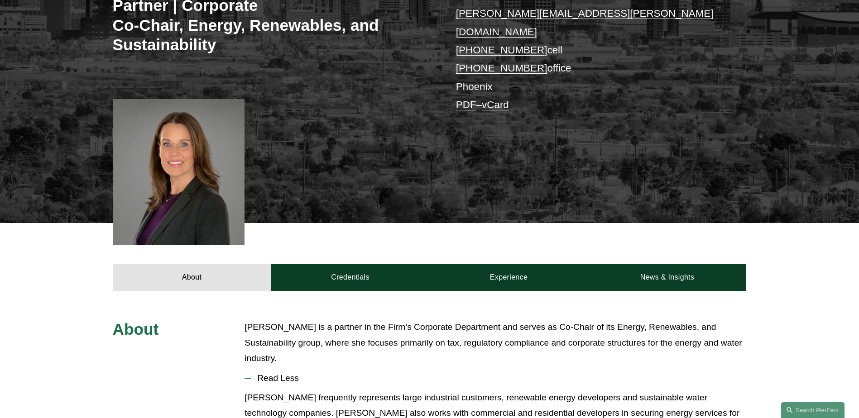
click at [179, 160] on div at bounding box center [179, 172] width 132 height 146
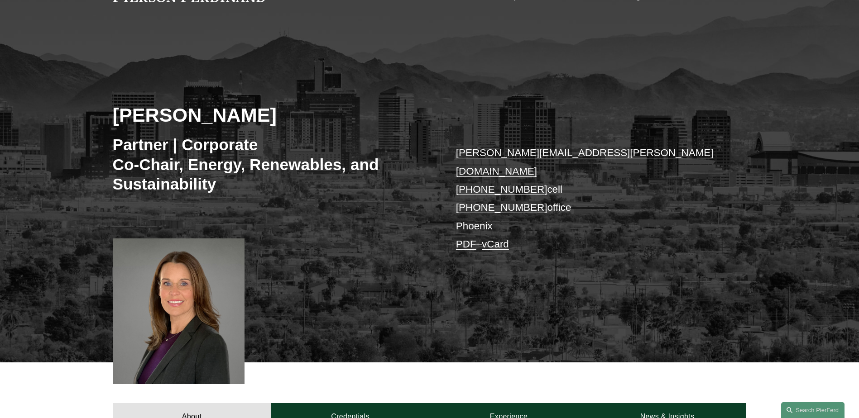
scroll to position [0, 0]
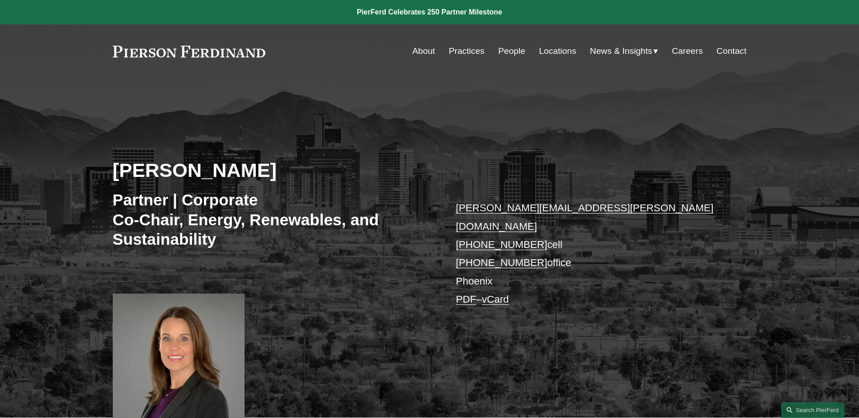
click at [423, 50] on link "About" at bounding box center [423, 51] width 23 height 17
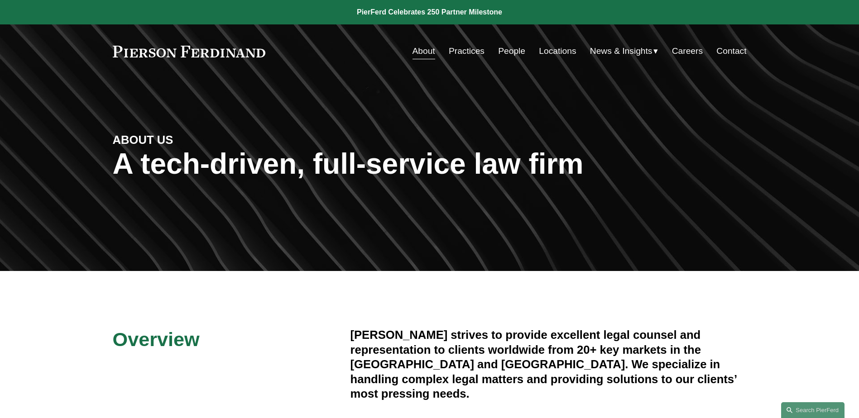
click at [470, 48] on link "Practices" at bounding box center [467, 51] width 36 height 17
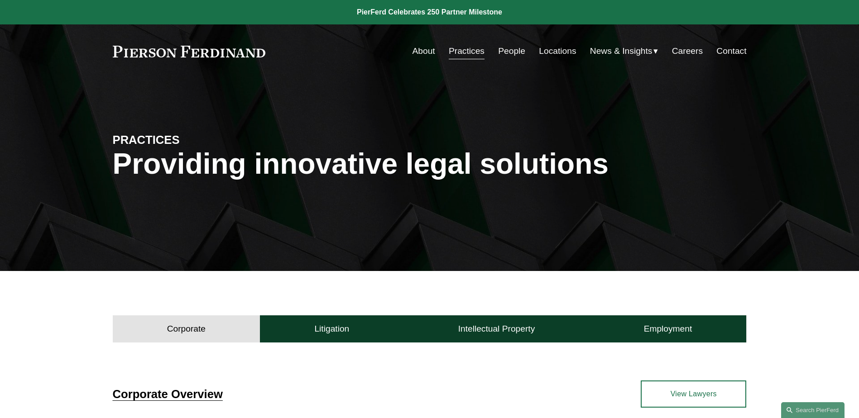
click at [509, 49] on link "People" at bounding box center [511, 51] width 27 height 17
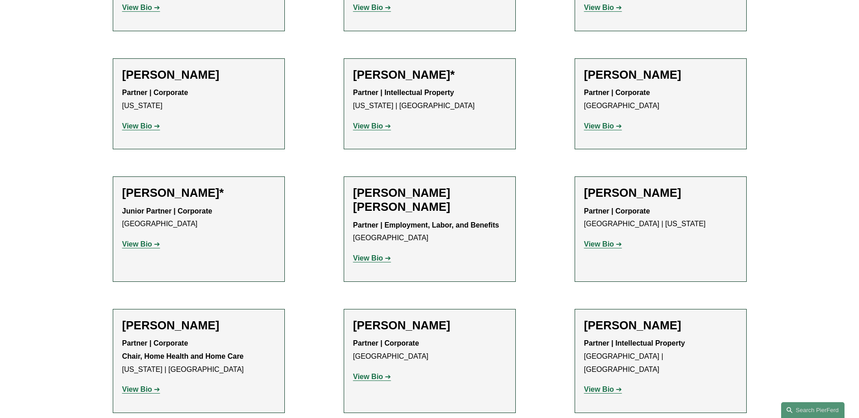
scroll to position [465, 0]
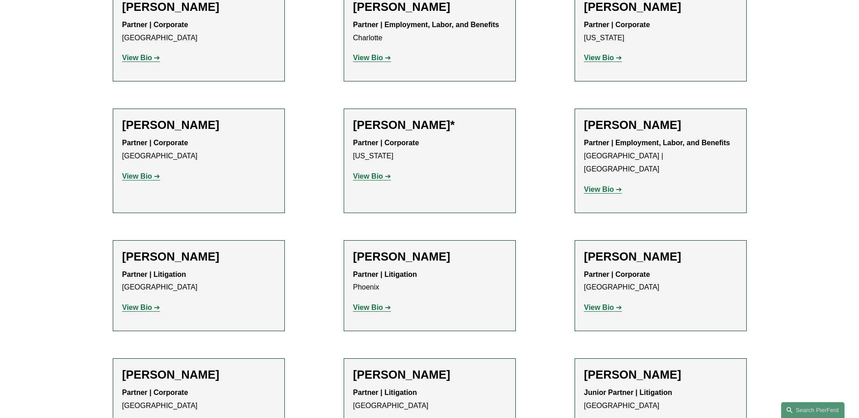
scroll to position [10432, 0]
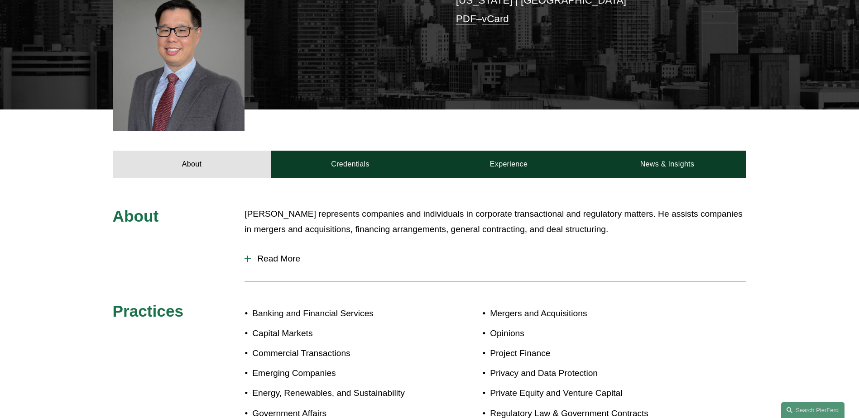
scroll to position [272, 0]
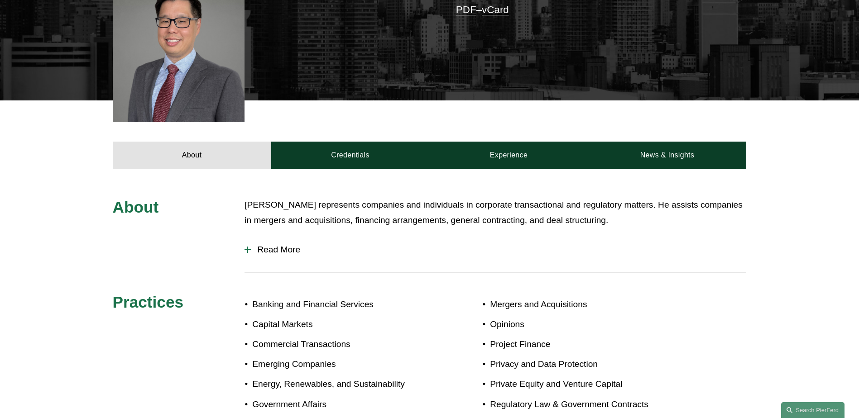
click at [382, 197] on p "Dean H. Wang represents companies and individuals in corporate transactional an…" at bounding box center [495, 212] width 502 height 31
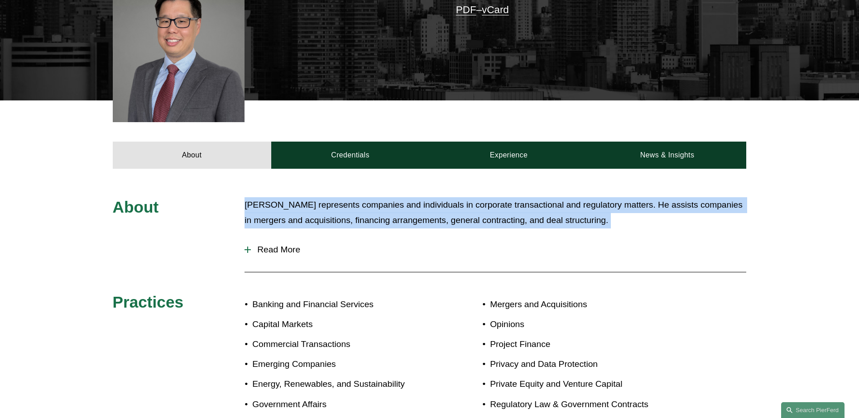
click at [382, 197] on p "Dean H. Wang represents companies and individuals in corporate transactional an…" at bounding box center [495, 212] width 502 height 31
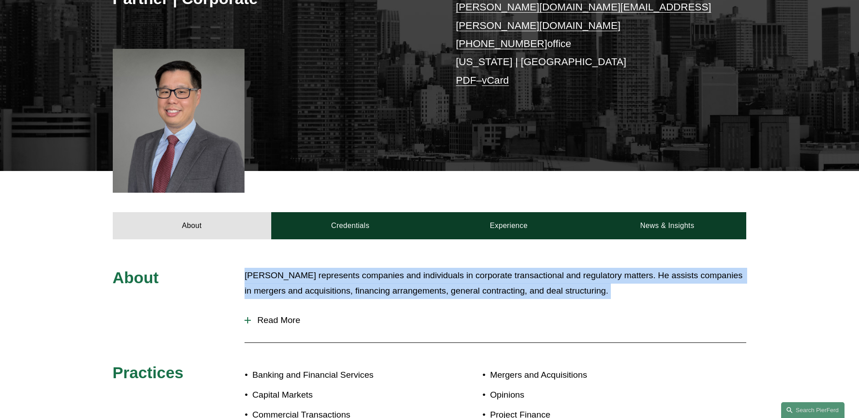
scroll to position [181, 0]
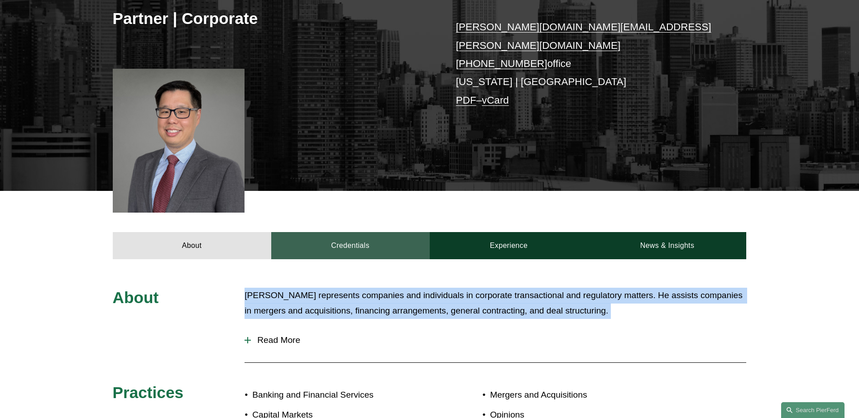
click at [371, 236] on link "Credentials" at bounding box center [350, 245] width 158 height 27
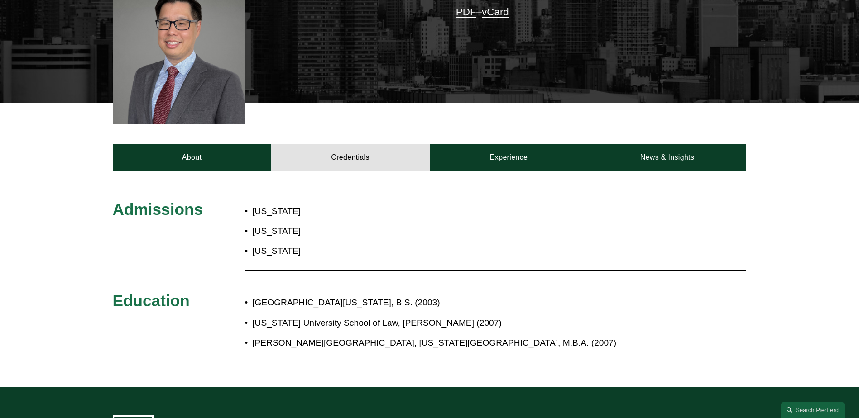
scroll to position [272, 0]
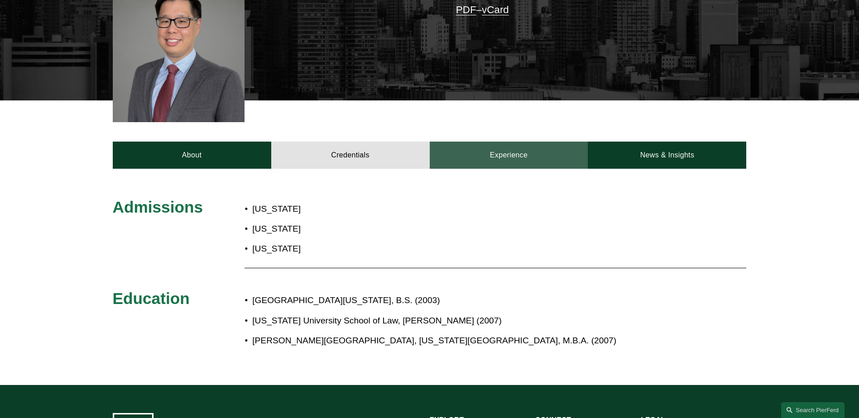
click at [522, 153] on link "Experience" at bounding box center [509, 155] width 158 height 27
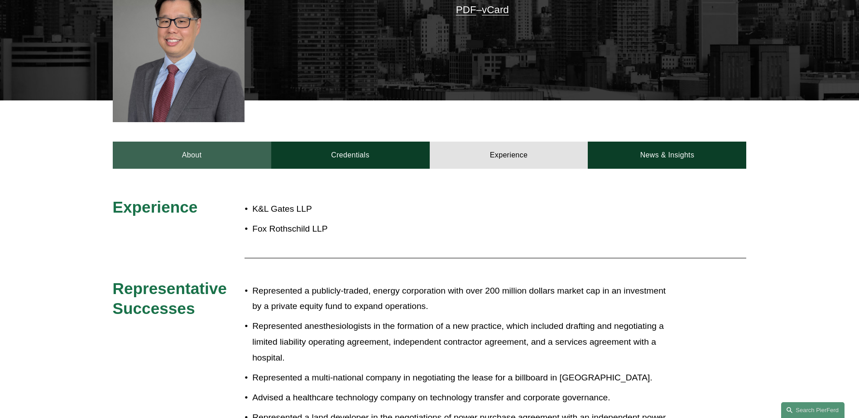
click at [188, 153] on link "About" at bounding box center [192, 155] width 158 height 27
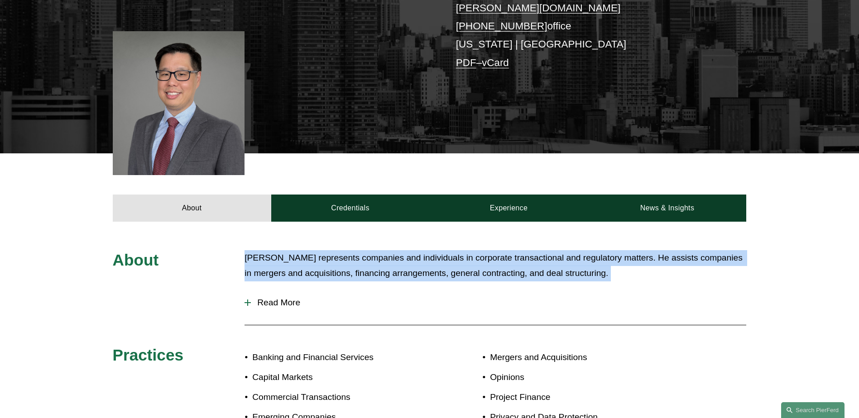
scroll to position [136, 0]
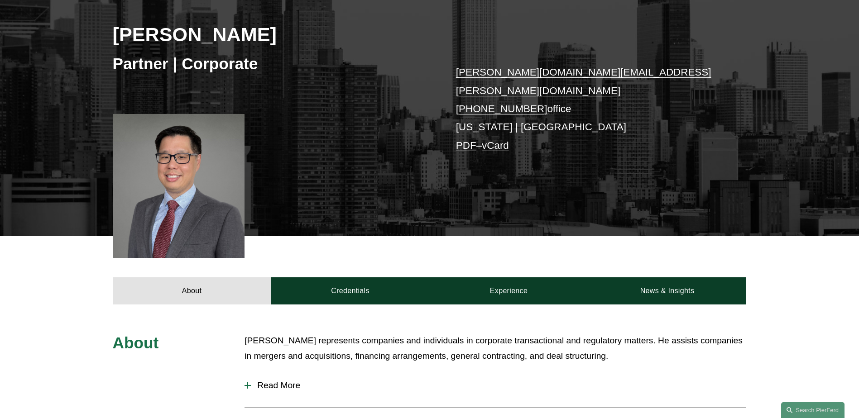
click at [177, 150] on div at bounding box center [179, 186] width 132 height 144
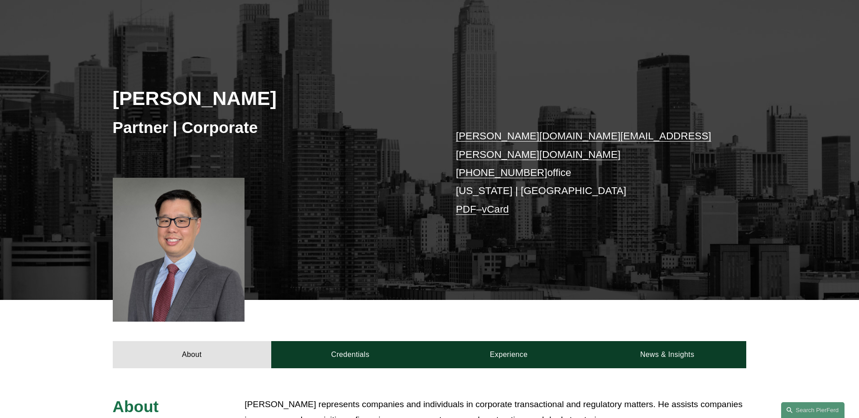
scroll to position [0, 0]
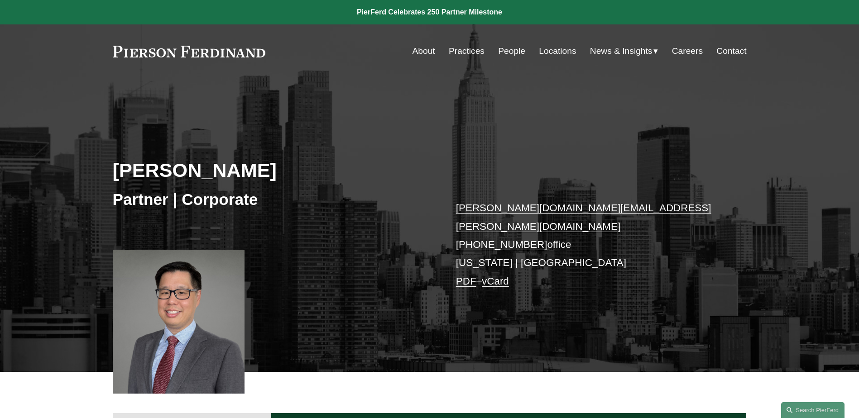
click at [177, 48] on link at bounding box center [189, 52] width 153 height 12
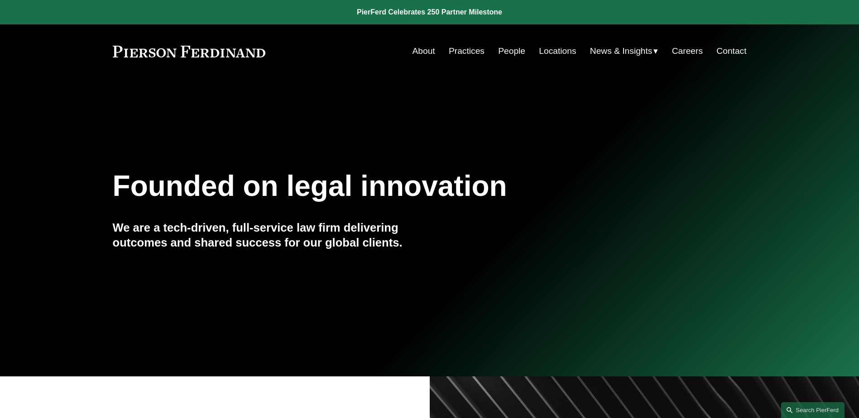
drag, startPoint x: 296, startPoint y: 332, endPoint x: 290, endPoint y: 87, distance: 244.9
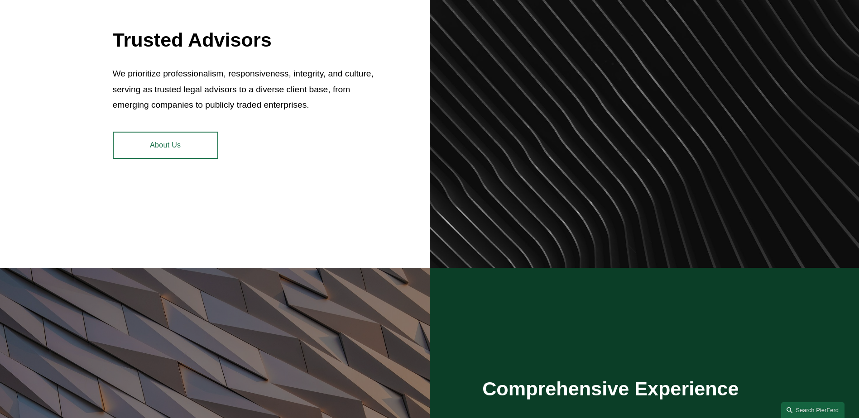
drag, startPoint x: 407, startPoint y: 276, endPoint x: 403, endPoint y: 189, distance: 87.5
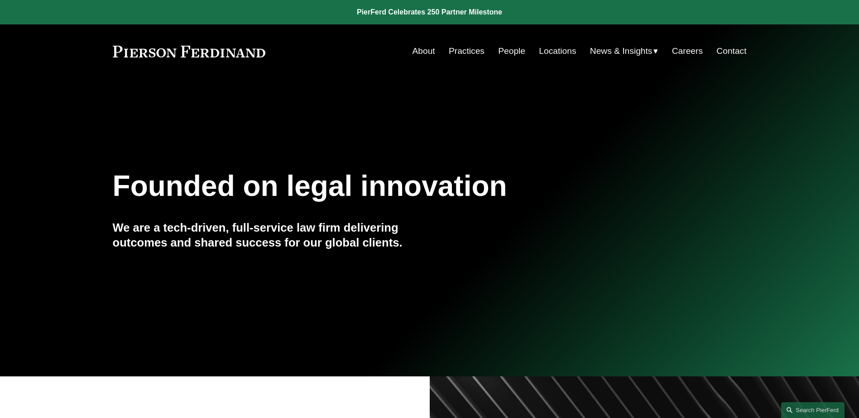
drag, startPoint x: 422, startPoint y: 263, endPoint x: 415, endPoint y: 173, distance: 89.9
click at [461, 52] on link "Practices" at bounding box center [467, 51] width 36 height 17
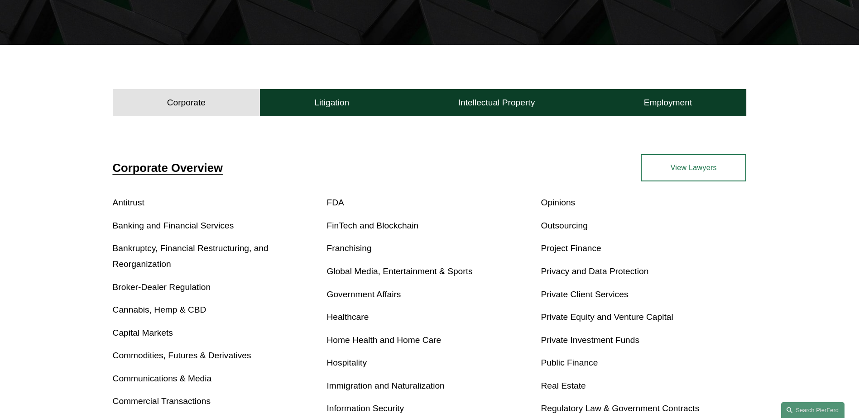
scroll to position [45, 0]
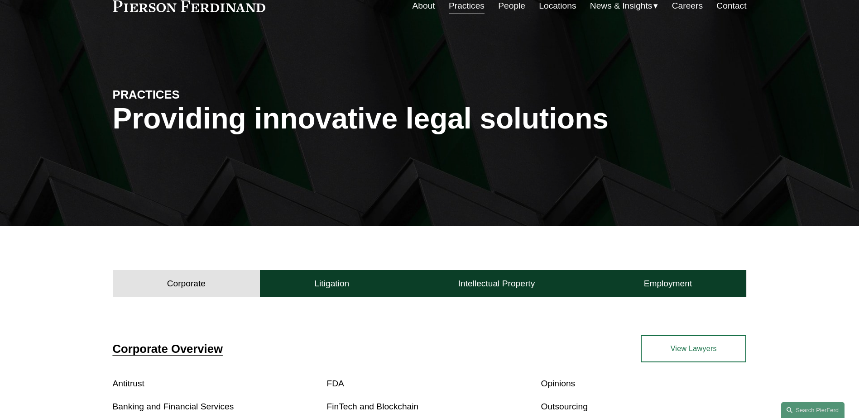
click at [511, 9] on link "People" at bounding box center [511, 5] width 27 height 17
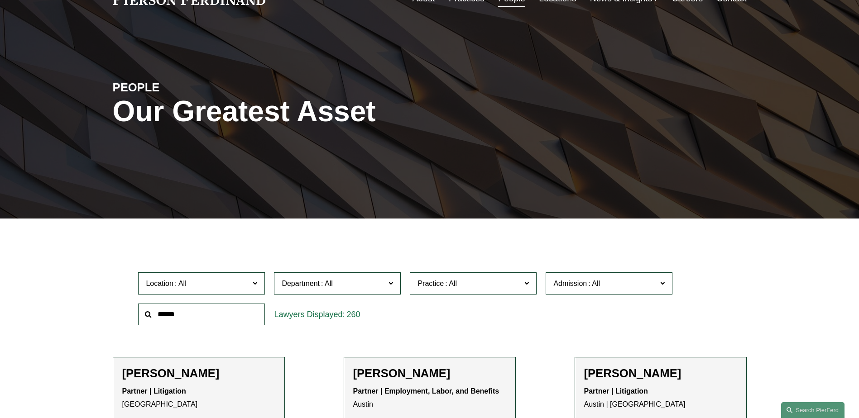
scroll to position [136, 0]
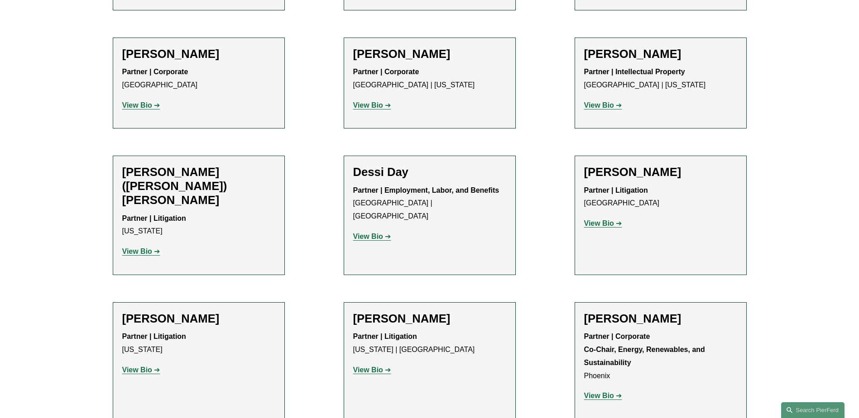
click at [607, 392] on strong "View Bio" at bounding box center [599, 396] width 30 height 8
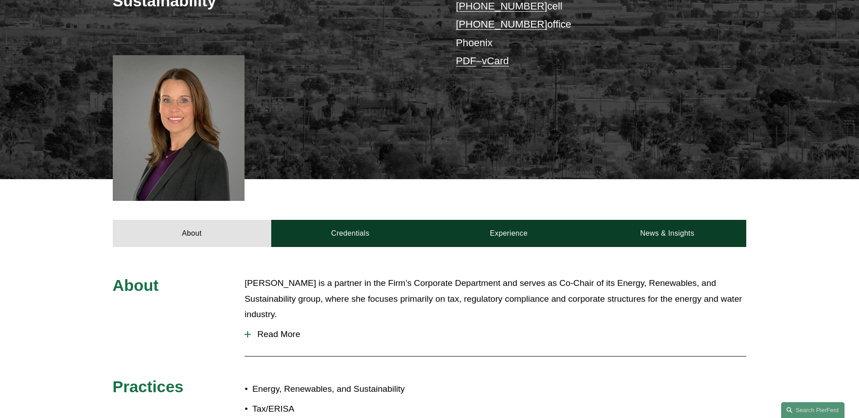
scroll to position [362, 0]
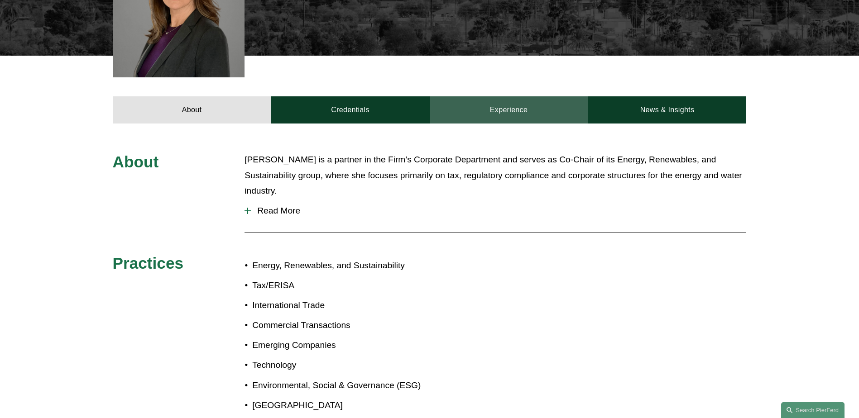
click at [507, 96] on link "Experience" at bounding box center [509, 109] width 158 height 27
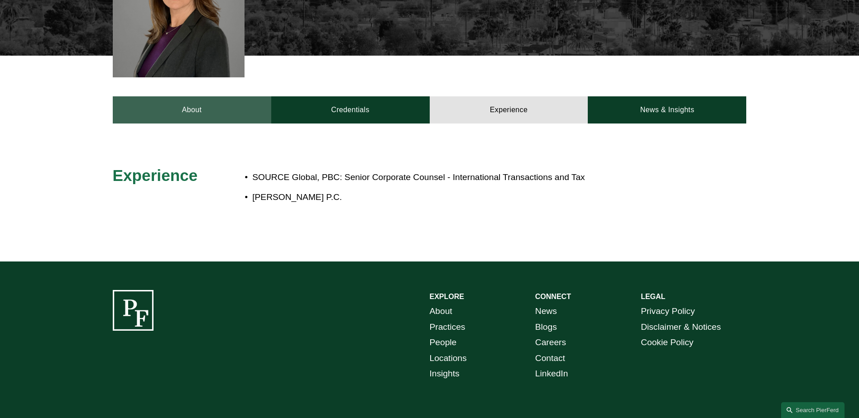
click at [180, 101] on link "About" at bounding box center [192, 109] width 158 height 27
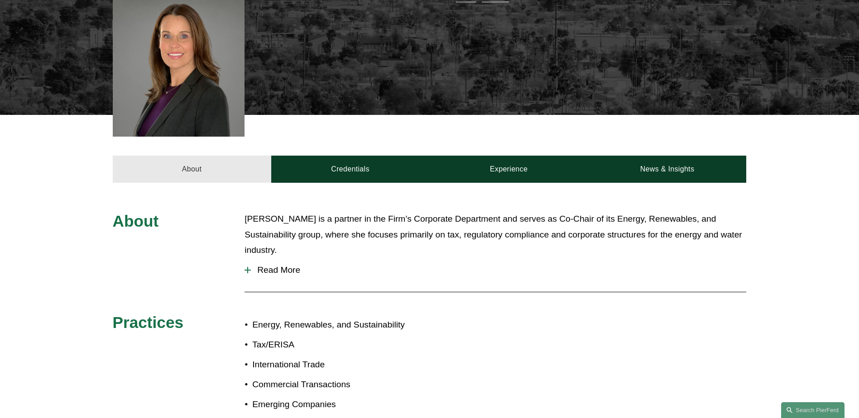
scroll to position [181, 0]
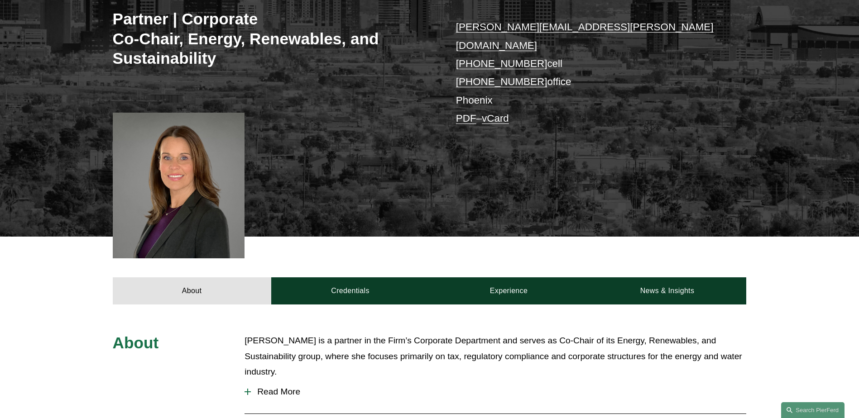
click at [147, 163] on div at bounding box center [179, 186] width 132 height 146
click at [194, 152] on div at bounding box center [179, 186] width 132 height 146
click at [392, 146] on div "[PERSON_NAME] Partner | Corporate Co-Chair, Energy, Renewables, and Sustainabil…" at bounding box center [429, 80] width 859 height 314
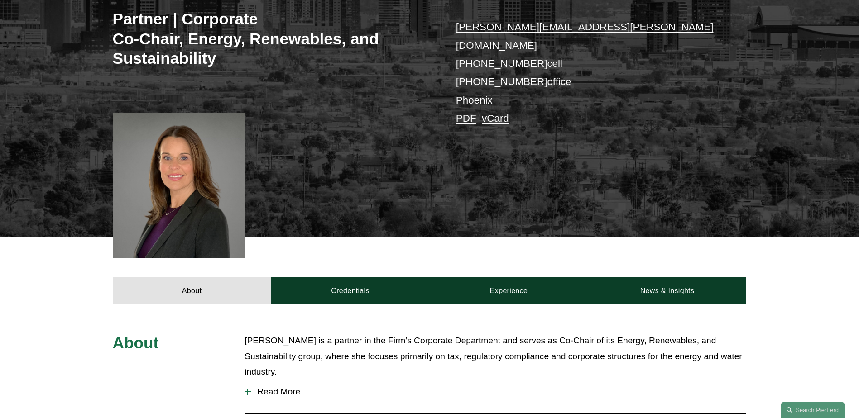
scroll to position [0, 0]
